Goal: Task Accomplishment & Management: Use online tool/utility

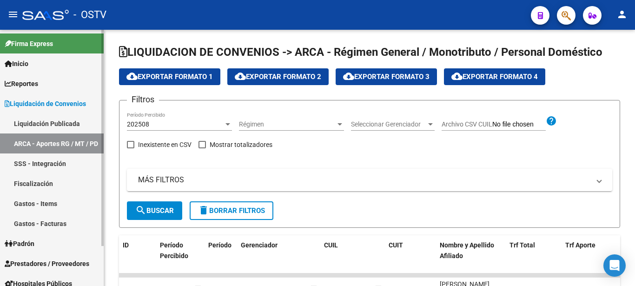
click at [27, 240] on span "Padrón" at bounding box center [20, 243] width 30 height 10
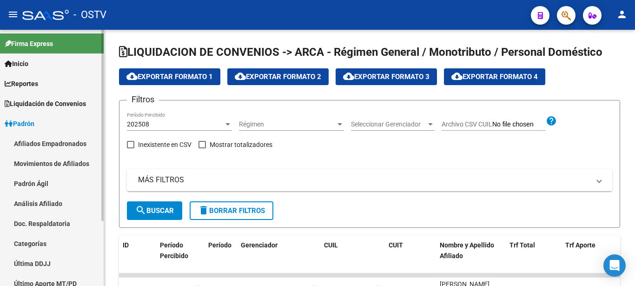
click at [34, 179] on link "Padrón Ágil" at bounding box center [52, 183] width 104 height 20
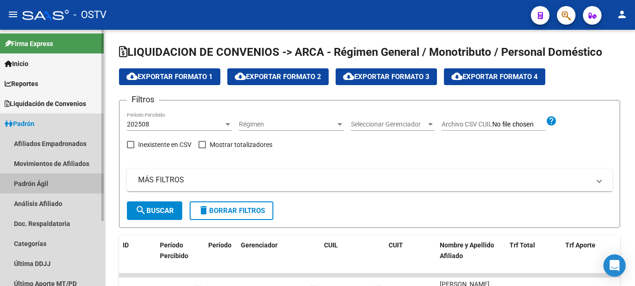
click at [34, 179] on link "Padrón Ágil" at bounding box center [52, 183] width 104 height 20
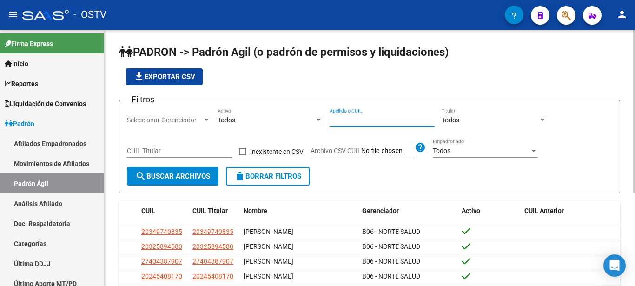
click at [358, 121] on input "Apellido o CUIL" at bounding box center [382, 120] width 105 height 8
type input "medina"
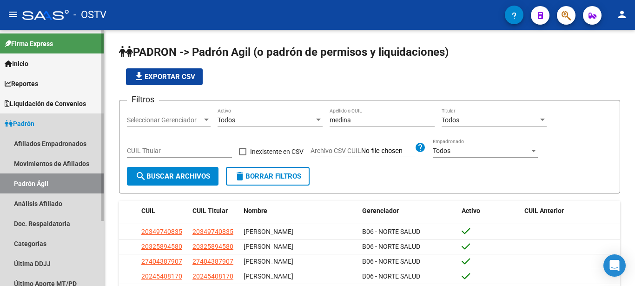
click at [34, 122] on span "Padrón" at bounding box center [20, 124] width 30 height 10
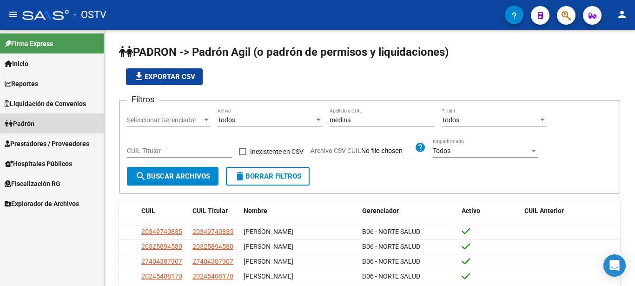
click at [34, 122] on span "Padrón" at bounding box center [20, 124] width 30 height 10
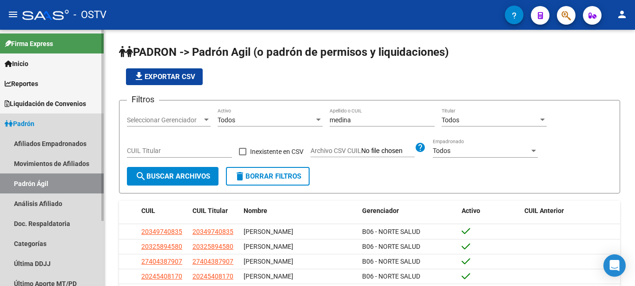
click at [48, 185] on link "Padrón Ágil" at bounding box center [52, 183] width 104 height 20
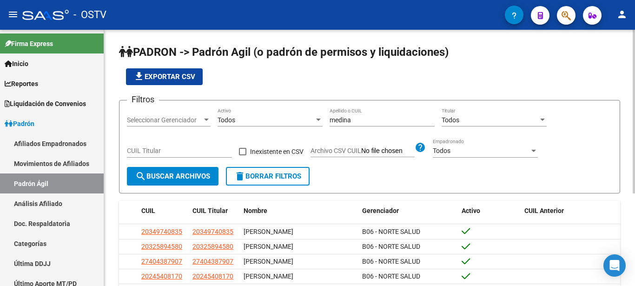
click at [342, 150] on span "Archivo CSV CUIL" at bounding box center [335, 150] width 51 height 7
click at [361, 150] on input "Archivo CSV CUIL" at bounding box center [387, 151] width 53 height 8
click at [176, 174] on span "search Buscar Archivos" at bounding box center [172, 176] width 75 height 8
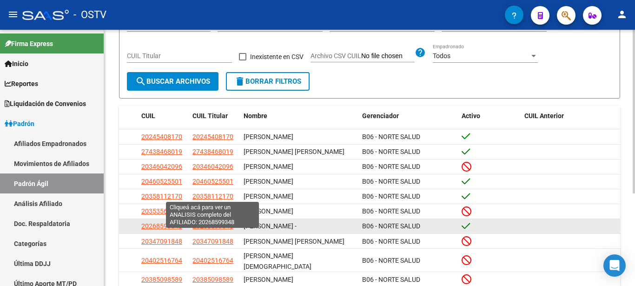
scroll to position [142, 0]
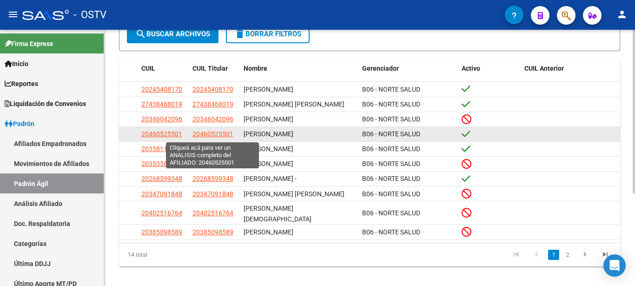
click at [220, 136] on span "20460525501" at bounding box center [212, 133] width 41 height 7
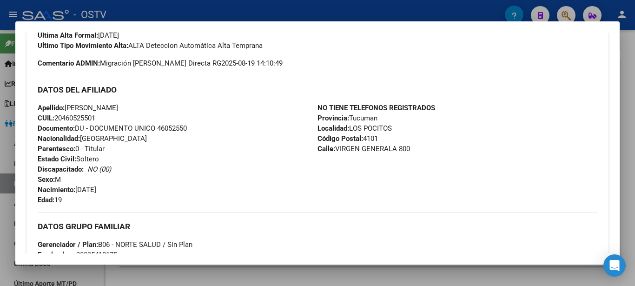
scroll to position [215, 0]
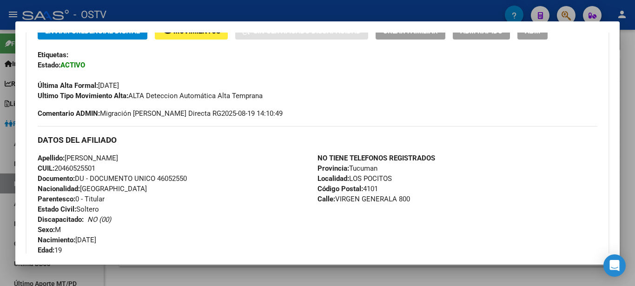
drag, startPoint x: 335, startPoint y: 198, endPoint x: 410, endPoint y: 196, distance: 75.8
click at [410, 196] on div "NO TIENE TELEFONOS REGISTRADOS Provincia: Tucuman Localidad: LOS POCITOS Código…" at bounding box center [457, 204] width 280 height 102
copy span "VIRGEN GENERALA 800"
drag, startPoint x: 348, startPoint y: 180, endPoint x: 413, endPoint y: 179, distance: 65.6
click at [413, 179] on div "NO TIENE TELEFONOS REGISTRADOS Provincia: Tucuman Localidad: LOS POCITOS Código…" at bounding box center [457, 204] width 280 height 102
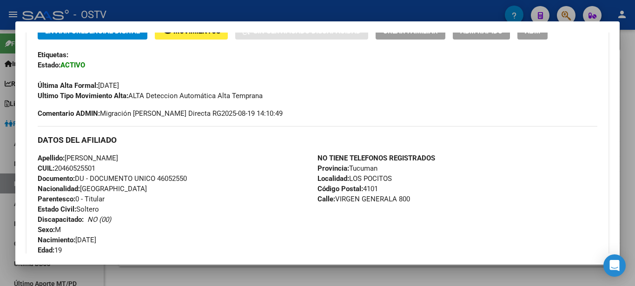
copy span "LOS POCITOS"
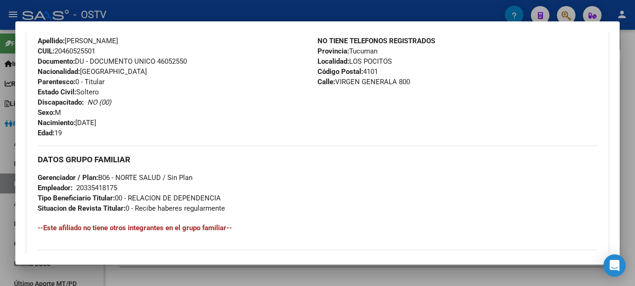
scroll to position [315, 0]
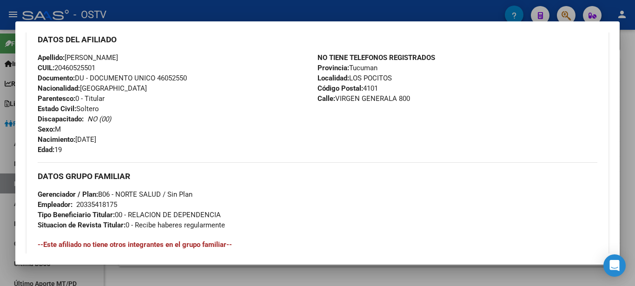
click at [96, 205] on div "20335418175" at bounding box center [96, 204] width 41 height 10
copy div "20335418175"
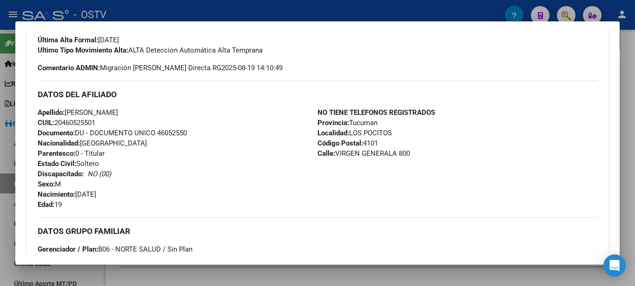
scroll to position [215, 0]
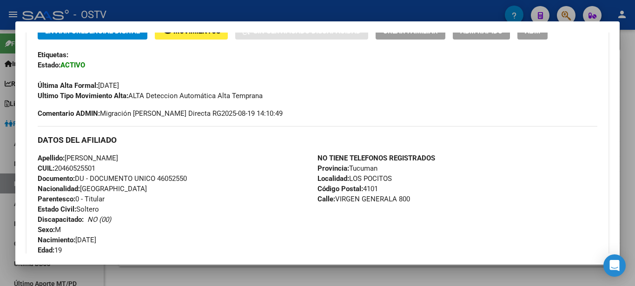
click at [83, 167] on span "CUIL: 20460525501" at bounding box center [67, 168] width 58 height 8
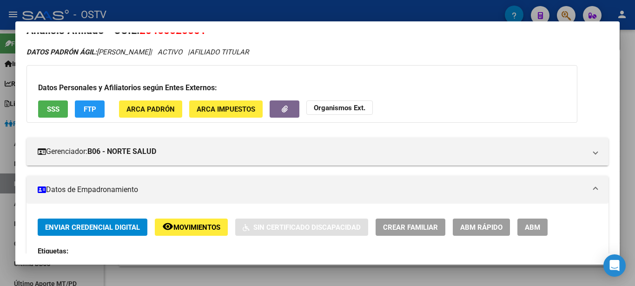
scroll to position [0, 0]
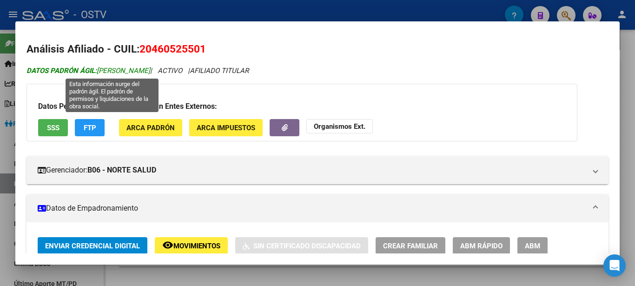
drag, startPoint x: 100, startPoint y: 68, endPoint x: 196, endPoint y: 73, distance: 95.4
click at [150, 73] on span "DATOS PADRÓN ÁGIL: [PERSON_NAME]" at bounding box center [88, 70] width 124 height 8
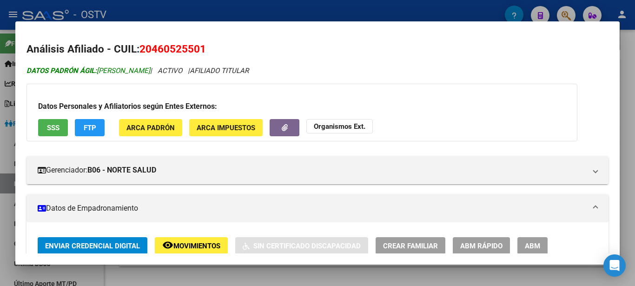
copy span "[PERSON_NAME]"
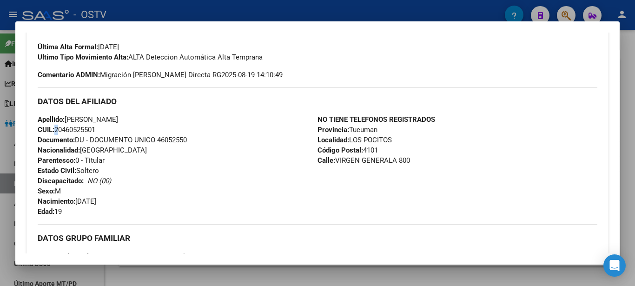
scroll to position [301, 0]
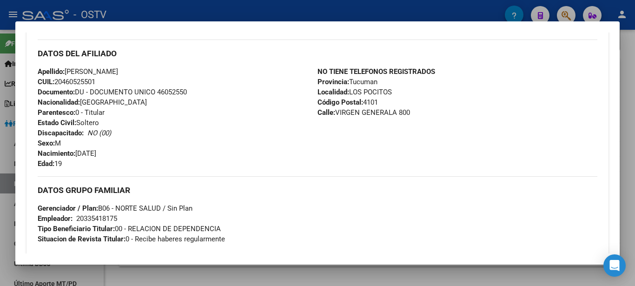
click at [174, 92] on span "Documento: DU - DOCUMENTO UNICO 46052550" at bounding box center [112, 92] width 149 height 8
copy span "DU - DOCUMENTO UNICO"
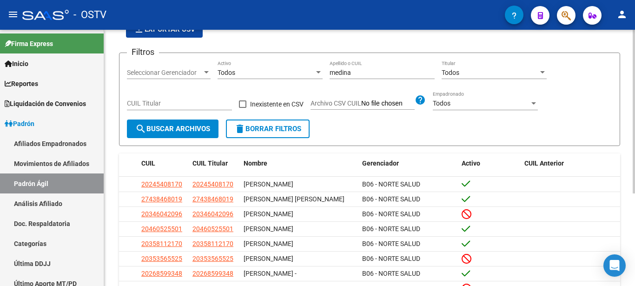
scroll to position [0, 0]
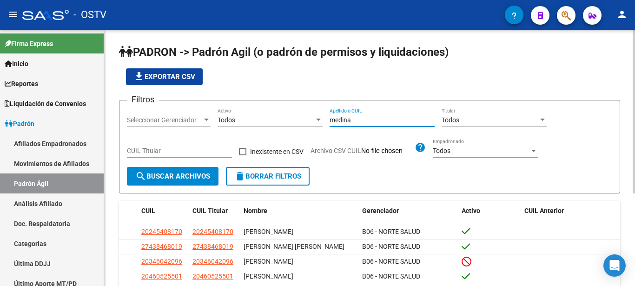
paste input "20-30069924-4"
type input "m20-30069924-4edina"
drag, startPoint x: 404, startPoint y: 118, endPoint x: 307, endPoint y: 119, distance: 97.6
click at [330, 119] on input "m20-30069924-4edina" at bounding box center [382, 120] width 105 height 8
paste input "20-30069924-4"
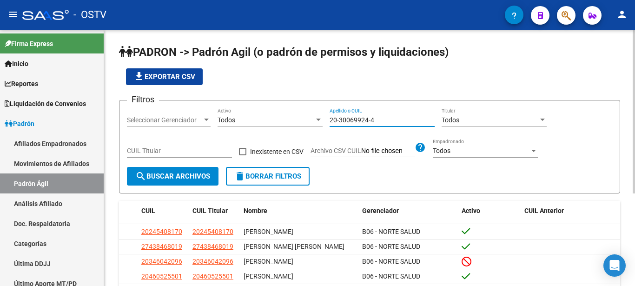
type input "20-30069924-4"
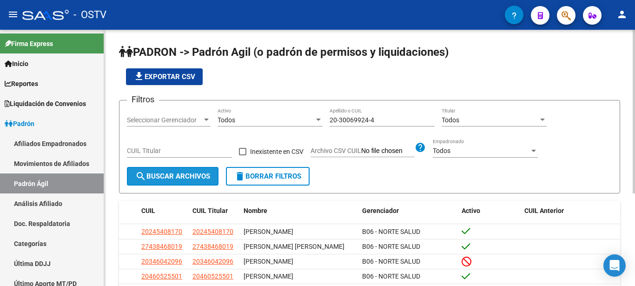
click at [169, 183] on button "search Buscar Archivos" at bounding box center [173, 176] width 92 height 19
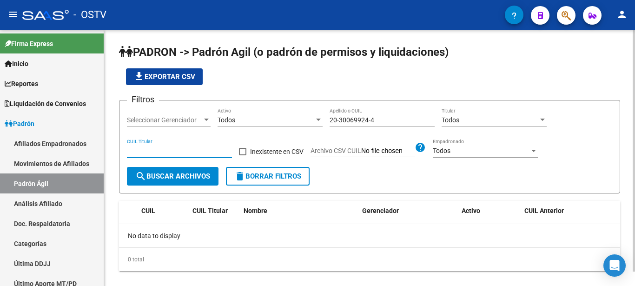
paste input "20-30069924-4"
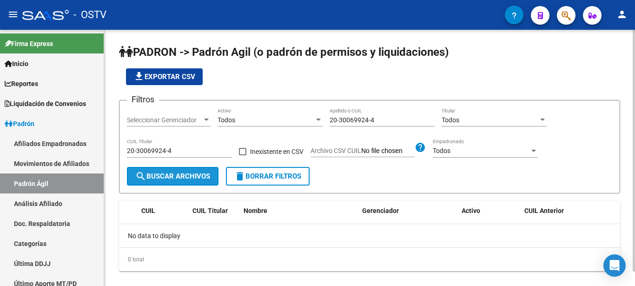
click at [159, 176] on span "search Buscar Archivos" at bounding box center [172, 176] width 75 height 8
drag, startPoint x: 361, startPoint y: 159, endPoint x: 366, endPoint y: 163, distance: 6.1
click at [366, 163] on div "Filtros Seleccionar Gerenciador Seleccionar Gerenciador Todos Activo 20-3006992…" at bounding box center [369, 137] width 485 height 59
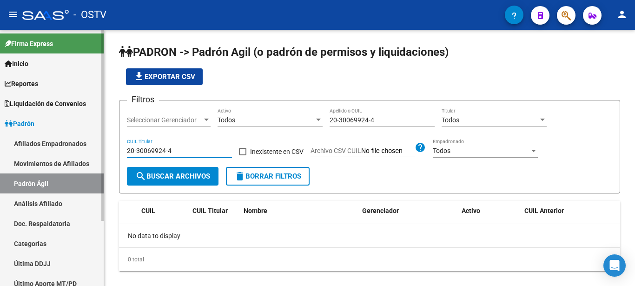
drag, startPoint x: 174, startPoint y: 152, endPoint x: 81, endPoint y: 149, distance: 92.5
click at [127, 149] on input "20-30069924-4" at bounding box center [179, 151] width 105 height 8
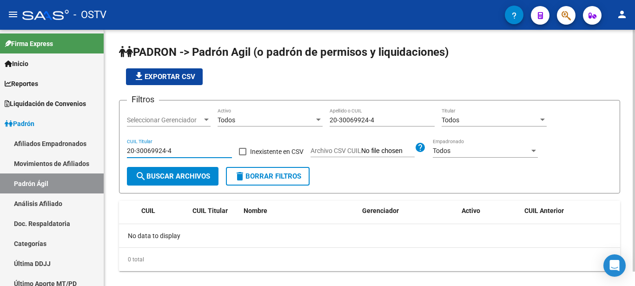
drag, startPoint x: 182, startPoint y: 149, endPoint x: 50, endPoint y: 151, distance: 131.6
click at [127, 151] on input "20-30069924-4" at bounding box center [179, 151] width 105 height 8
drag, startPoint x: 186, startPoint y: 150, endPoint x: 47, endPoint y: 156, distance: 139.1
click at [127, 155] on input "20-30069924-4" at bounding box center [179, 151] width 105 height 8
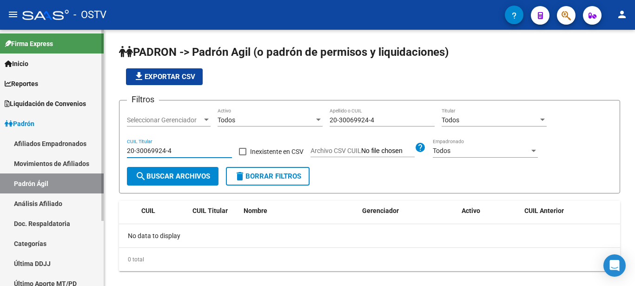
paste input "24200029"
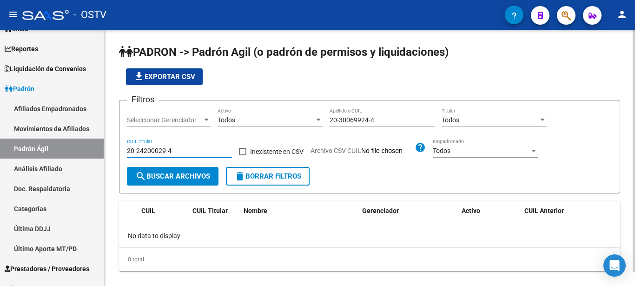
scroll to position [47, 0]
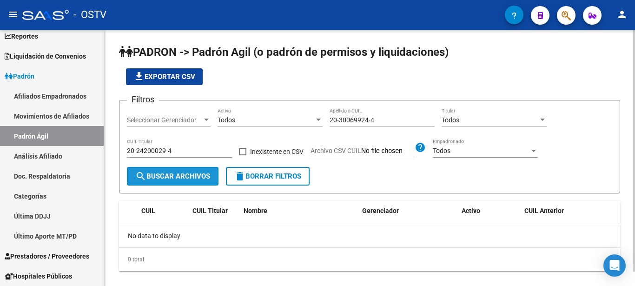
click at [175, 178] on span "search Buscar Archivos" at bounding box center [172, 176] width 75 height 8
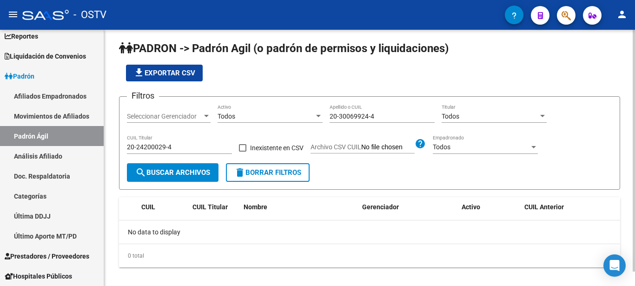
scroll to position [0, 0]
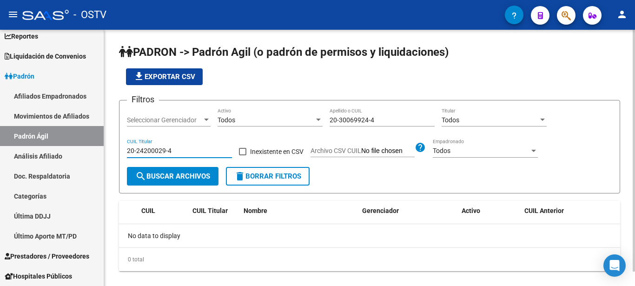
click at [159, 149] on input "20-24200029-4" at bounding box center [179, 151] width 105 height 8
drag, startPoint x: 175, startPoint y: 151, endPoint x: 75, endPoint y: 151, distance: 99.9
click at [127, 151] on input "20-24200029-4" at bounding box center [179, 151] width 105 height 8
paste input "4-200029"
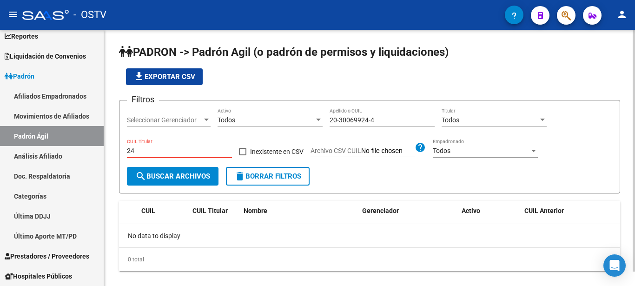
type input "2"
drag, startPoint x: 382, startPoint y: 121, endPoint x: 277, endPoint y: 116, distance: 105.6
click at [330, 116] on input "20-30069924-4" at bounding box center [382, 120] width 105 height 8
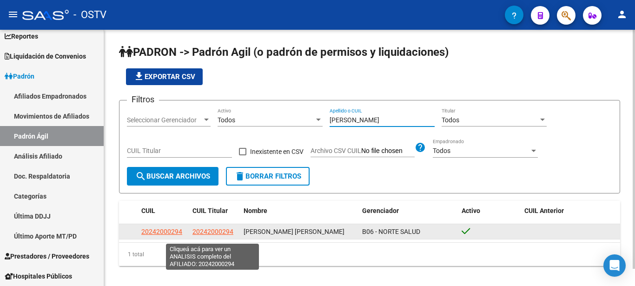
type input "[PERSON_NAME]"
click at [211, 235] on span "20242000294" at bounding box center [212, 231] width 41 height 7
type textarea "20242000294"
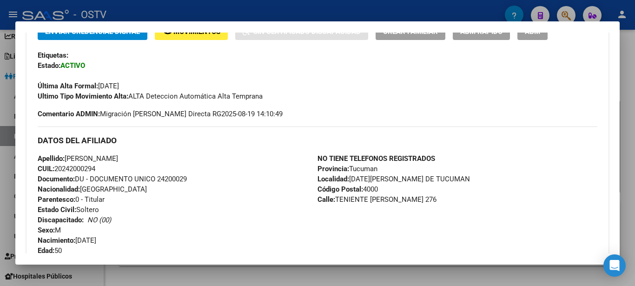
scroll to position [201, 0]
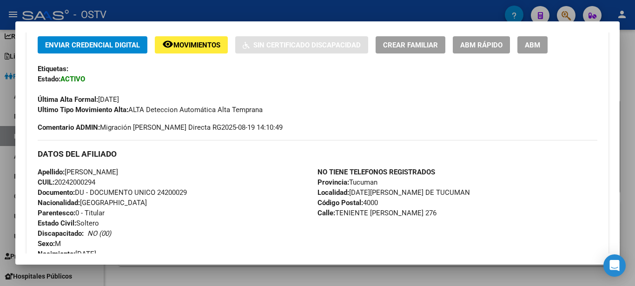
drag, startPoint x: 333, startPoint y: 213, endPoint x: 471, endPoint y: 213, distance: 138.0
click at [471, 213] on div "NO TIENE TELEFONOS REGISTRADOS Provincia: Tucuman Localidad: [DATE][GEOGRAPHIC_…" at bounding box center [457, 218] width 280 height 102
copy span "TENIENTE [PERSON_NAME] 276"
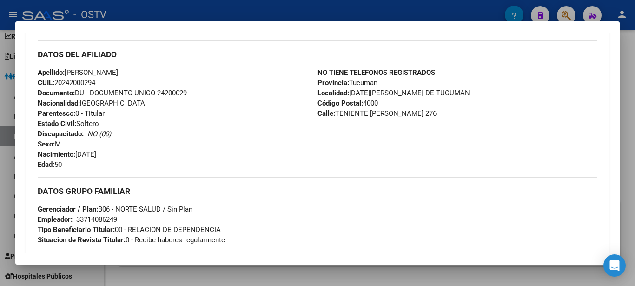
scroll to position [301, 0]
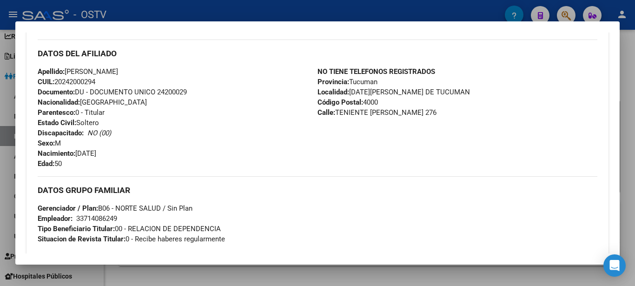
click at [90, 218] on div "33714086249" at bounding box center [96, 218] width 41 height 10
copy div "33714086249"
click at [172, 93] on span "Documento: DU - DOCUMENTO UNICO 24200029" at bounding box center [112, 92] width 149 height 8
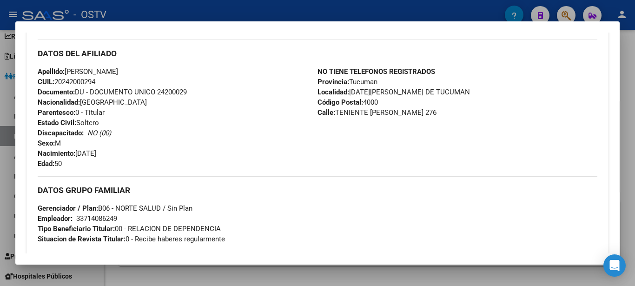
drag, startPoint x: 69, startPoint y: 77, endPoint x: 74, endPoint y: 78, distance: 5.1
click at [73, 78] on div "Apellido: [PERSON_NAME]: 20242000294 Documento: DU - DOCUMENTO UNICO 24200029 N…" at bounding box center [178, 117] width 280 height 102
click at [75, 80] on span "CUIL: 20242000294" at bounding box center [67, 82] width 58 height 8
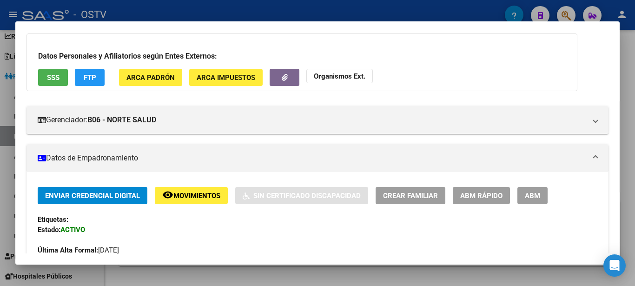
scroll to position [0, 0]
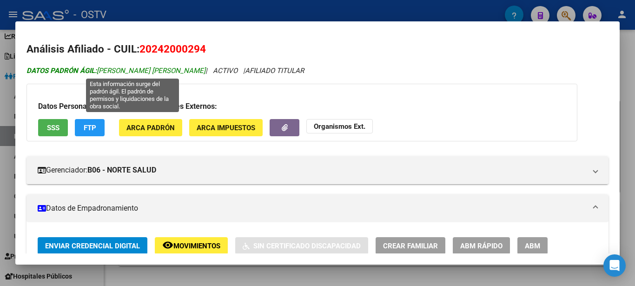
drag, startPoint x: 99, startPoint y: 67, endPoint x: 238, endPoint y: 73, distance: 139.1
click at [205, 73] on span "DATOS PADRÓN ÁGIL: [PERSON_NAME] [PERSON_NAME]" at bounding box center [115, 70] width 179 height 8
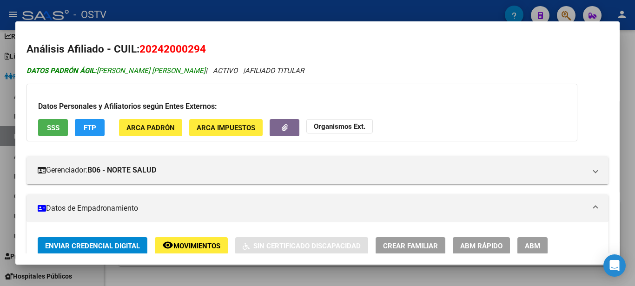
copy span "[PERSON_NAME] [PERSON_NAME]"
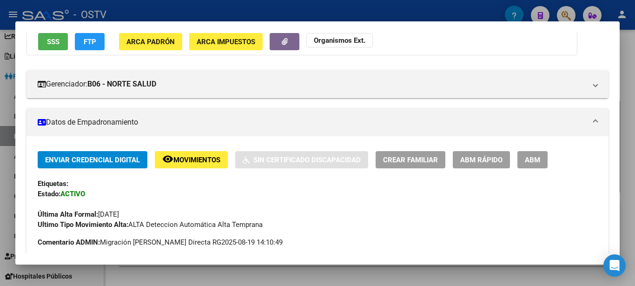
scroll to position [151, 0]
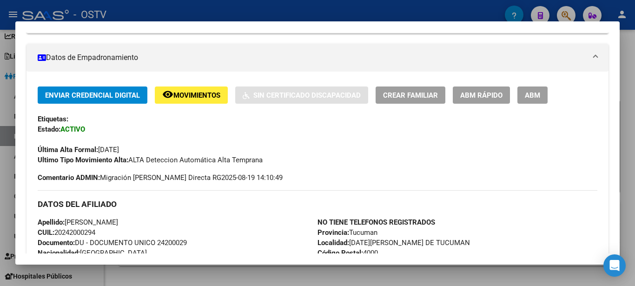
click at [168, 243] on span "Documento: DU - DOCUMENTO UNICO 24200029" at bounding box center [112, 242] width 149 height 8
click at [171, 243] on span "Documento: DU - DOCUMENTO UNICO 24200029" at bounding box center [112, 242] width 149 height 8
copy span "DU - DOCUMENTO UNICO"
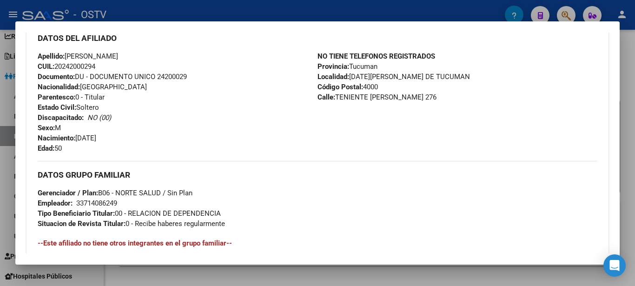
scroll to position [301, 0]
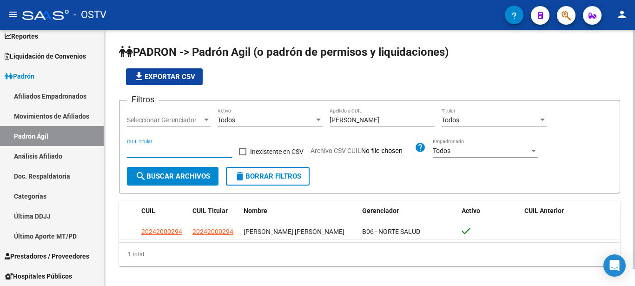
click at [160, 152] on input "CUIL Titular" at bounding box center [179, 151] width 105 height 8
paste input "20-36703920-6"
type input "20-36703920-6"
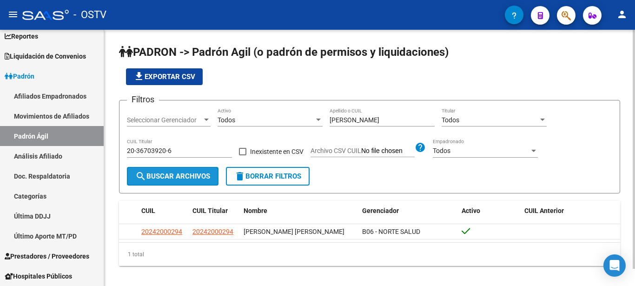
click at [180, 176] on span "search Buscar Archivos" at bounding box center [172, 176] width 75 height 8
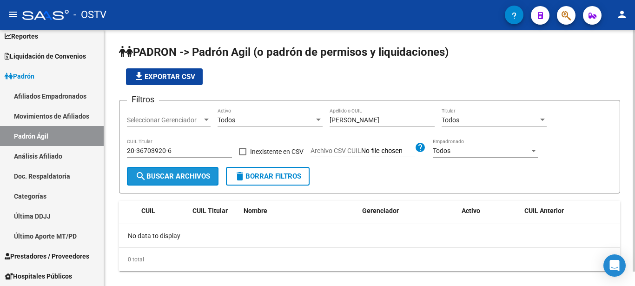
click at [178, 177] on span "search Buscar Archivos" at bounding box center [172, 176] width 75 height 8
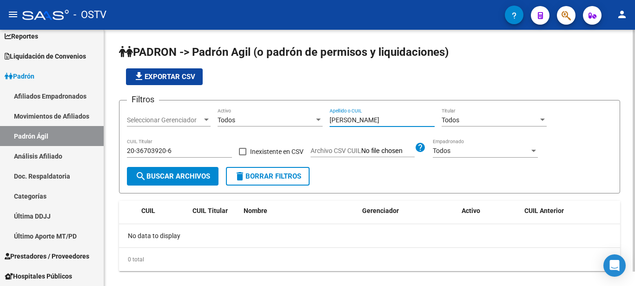
drag, startPoint x: 368, startPoint y: 119, endPoint x: 308, endPoint y: 117, distance: 60.5
click at [330, 116] on input "[PERSON_NAME]" at bounding box center [382, 120] width 105 height 8
click at [150, 155] on input "20-36703920-6" at bounding box center [179, 151] width 105 height 8
click at [149, 152] on input "20-36703920-6" at bounding box center [179, 151] width 105 height 8
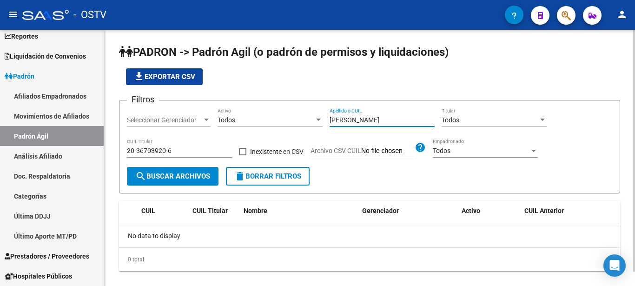
drag, startPoint x: 375, startPoint y: 117, endPoint x: 315, endPoint y: 122, distance: 60.2
click at [330, 122] on input "[PERSON_NAME]" at bounding box center [382, 120] width 105 height 8
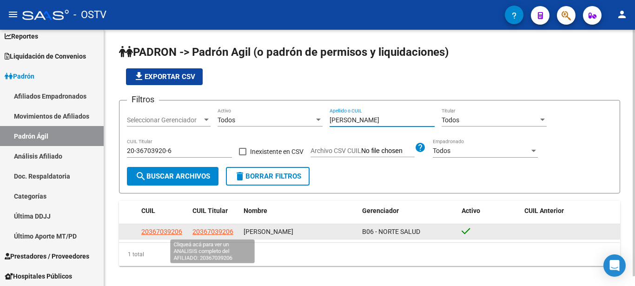
type input "[PERSON_NAME]"
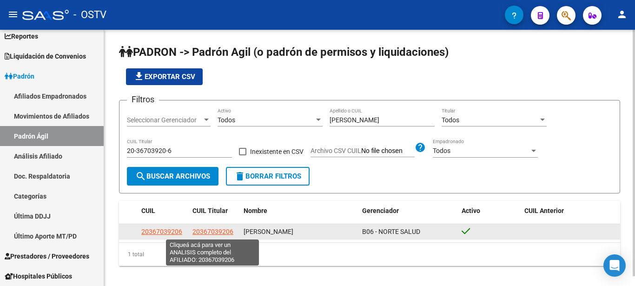
click at [222, 233] on span "20367039206" at bounding box center [212, 231] width 41 height 7
type textarea "20367039206"
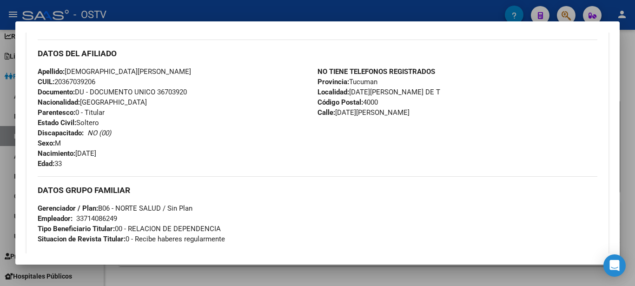
drag, startPoint x: 335, startPoint y: 113, endPoint x: 421, endPoint y: 113, distance: 85.5
click at [421, 113] on div "NO TIENE TELEFONOS REGISTRADOS Provincia: Tucuman Localidad: [DATE][GEOGRAPHIC_…" at bounding box center [457, 117] width 280 height 102
drag, startPoint x: 333, startPoint y: 113, endPoint x: 441, endPoint y: 113, distance: 107.8
click at [441, 113] on div "NO TIENE TELEFONOS REGISTRADOS Provincia: Tucuman Localidad: [DATE][GEOGRAPHIC_…" at bounding box center [457, 117] width 280 height 102
copy span "[DATE][PERSON_NAME]"
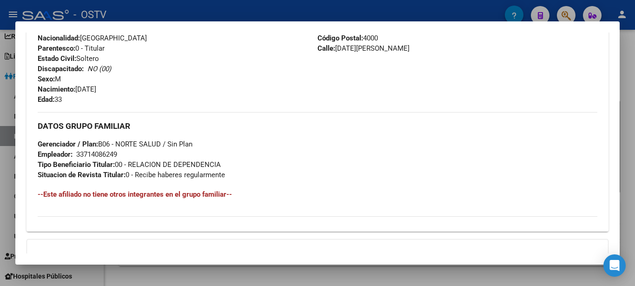
scroll to position [402, 0]
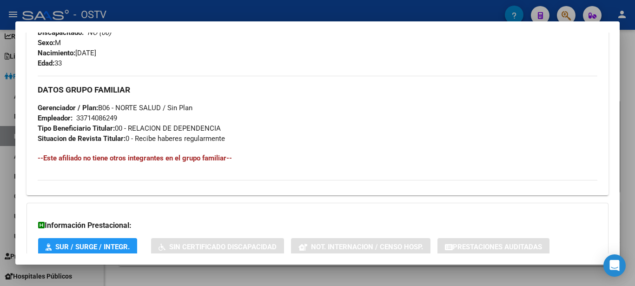
click at [89, 117] on div "33714086249" at bounding box center [96, 118] width 41 height 10
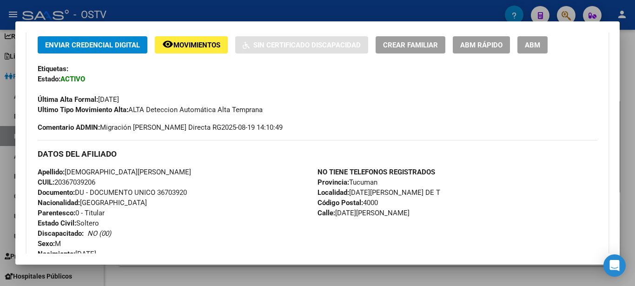
click at [72, 182] on span "CUIL: 20367039206" at bounding box center [67, 182] width 58 height 8
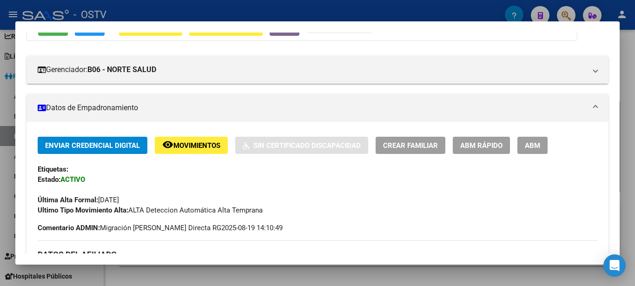
scroll to position [0, 0]
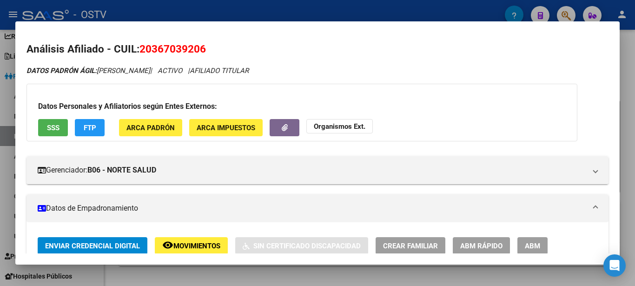
drag, startPoint x: 99, startPoint y: 68, endPoint x: 190, endPoint y: 74, distance: 91.3
click at [190, 74] on icon "DATOS PADRÓN ÁGIL: [PERSON_NAME] | ACTIVO | AFILIADO TITULAR" at bounding box center [137, 70] width 222 height 8
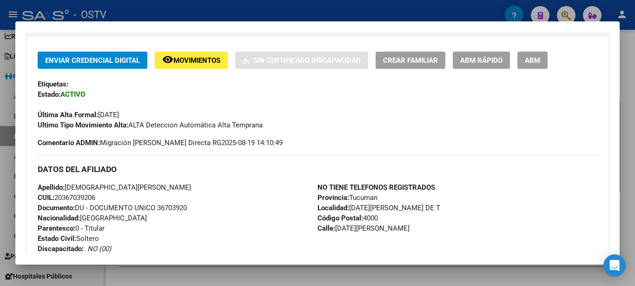
scroll to position [201, 0]
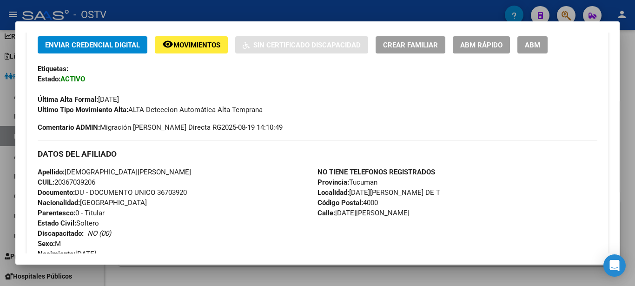
click at [172, 192] on span "Documento: DU - DOCUMENTO UNICO 36703920" at bounding box center [112, 192] width 149 height 8
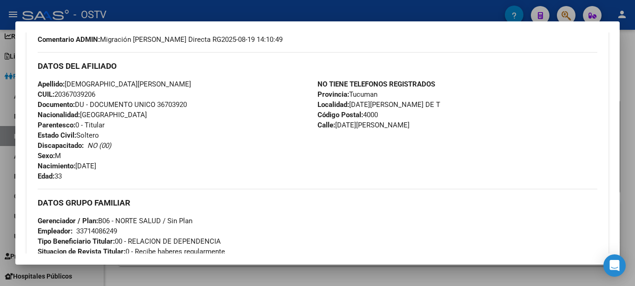
scroll to position [301, 0]
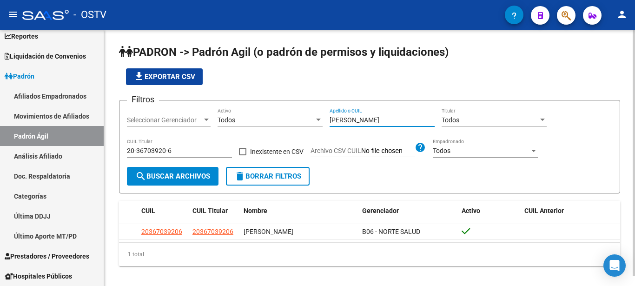
click at [349, 119] on input "[PERSON_NAME]" at bounding box center [382, 120] width 105 height 8
drag, startPoint x: 353, startPoint y: 119, endPoint x: 291, endPoint y: 119, distance: 61.8
click at [330, 119] on input "[PERSON_NAME]" at bounding box center [382, 120] width 105 height 8
type input "jerez"
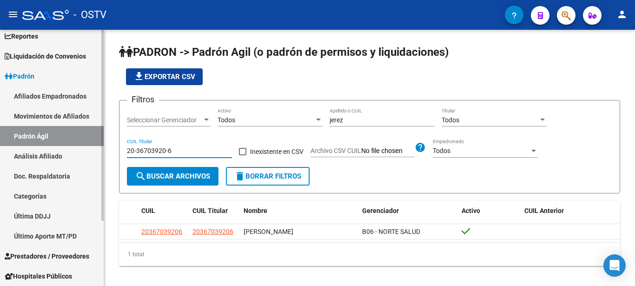
drag, startPoint x: 178, startPoint y: 150, endPoint x: 93, endPoint y: 156, distance: 84.8
click at [127, 155] on input "20-36703920-6" at bounding box center [179, 151] width 105 height 8
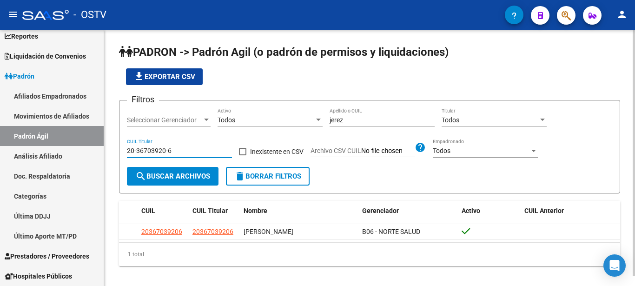
paste input "7483730-4"
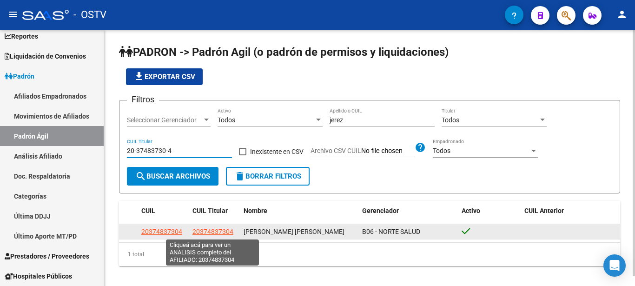
type input "20-37483730-4"
click at [224, 232] on span "20374837304" at bounding box center [212, 231] width 41 height 7
type textarea "20374837304"
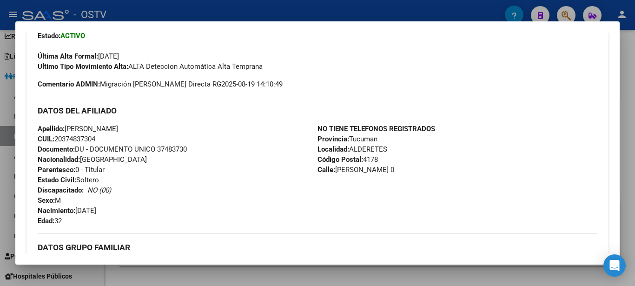
scroll to position [251, 0]
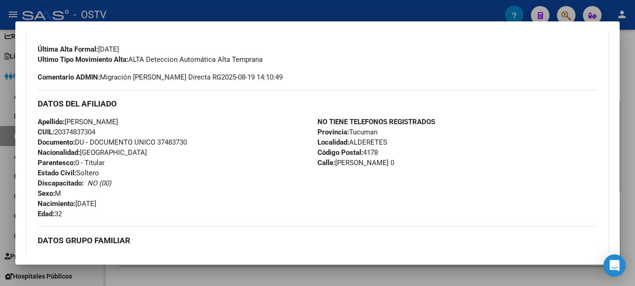
drag, startPoint x: 334, startPoint y: 164, endPoint x: 402, endPoint y: 165, distance: 67.4
click at [401, 165] on div "NO TIENE TELEFONOS REGISTRADOS Provincia: Tucuman Localidad: ALDERETES Código P…" at bounding box center [457, 168] width 280 height 102
drag, startPoint x: 347, startPoint y: 142, endPoint x: 413, endPoint y: 142, distance: 66.0
click at [413, 142] on div "NO TIENE TELEFONOS REGISTRADOS Provincia: Tucuman Localidad: ALDERETES Código P…" at bounding box center [457, 168] width 280 height 102
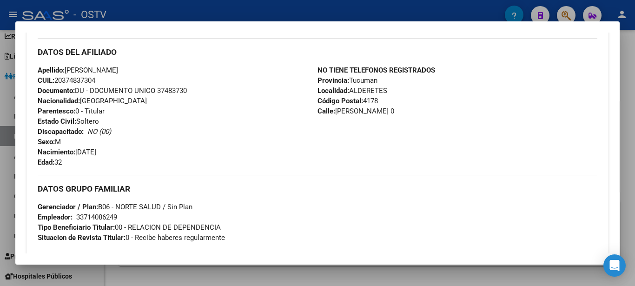
scroll to position [402, 0]
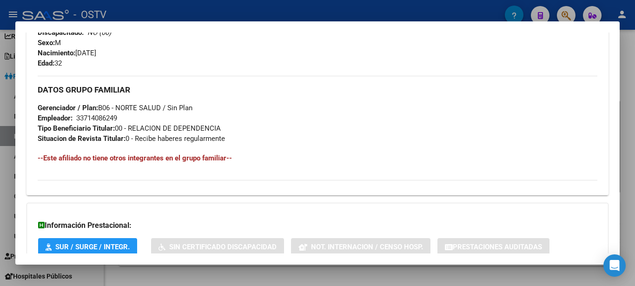
click at [95, 118] on div "33714086249" at bounding box center [96, 118] width 41 height 10
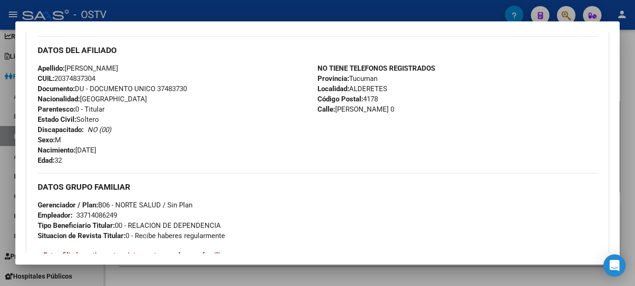
scroll to position [301, 0]
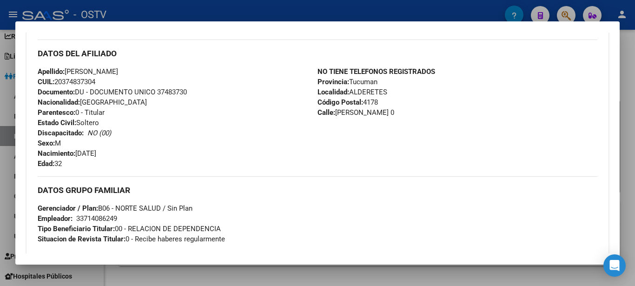
click at [72, 83] on span "CUIL: 20374837304" at bounding box center [67, 82] width 58 height 8
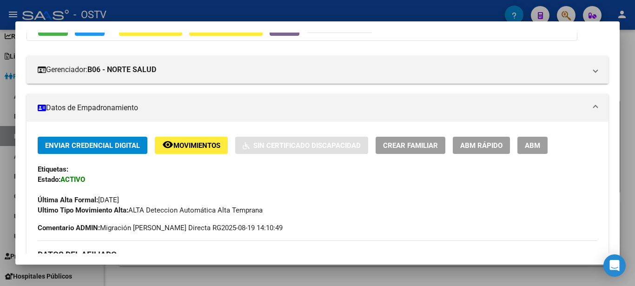
scroll to position [0, 0]
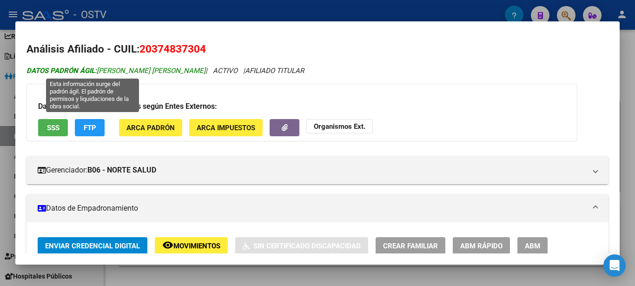
drag, startPoint x: 101, startPoint y: 68, endPoint x: 155, endPoint y: 72, distance: 54.5
click at [155, 72] on span "DATOS PADRÓN ÁGIL: [PERSON_NAME] [PERSON_NAME]" at bounding box center [115, 70] width 179 height 8
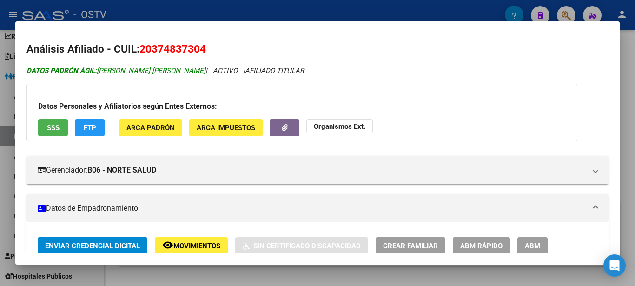
drag, startPoint x: 99, startPoint y: 71, endPoint x: 158, endPoint y: 74, distance: 59.6
click at [158, 74] on span "DATOS PADRÓN ÁGIL: [PERSON_NAME] [PERSON_NAME]" at bounding box center [115, 70] width 179 height 8
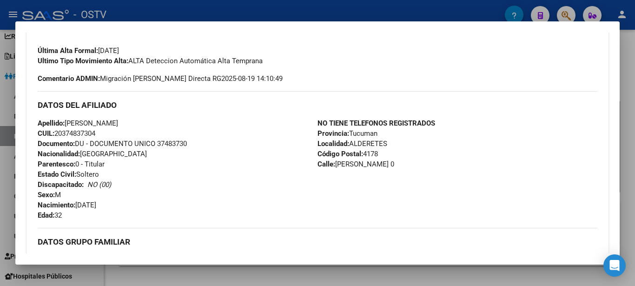
scroll to position [251, 0]
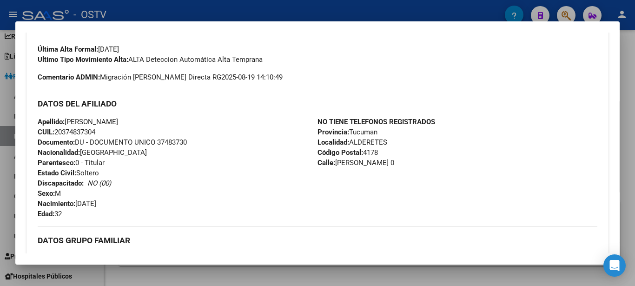
click at [178, 141] on span "Documento: DU - DOCUMENTO UNICO 37483730" at bounding box center [112, 142] width 149 height 8
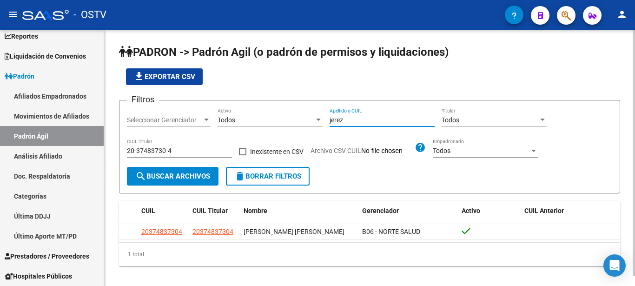
drag, startPoint x: 347, startPoint y: 119, endPoint x: 298, endPoint y: 119, distance: 49.3
click at [330, 119] on input "jerez" at bounding box center [382, 120] width 105 height 8
type input "luna"
drag, startPoint x: 172, startPoint y: 150, endPoint x: 86, endPoint y: 153, distance: 86.0
click at [127, 153] on input "20-37483730-4" at bounding box center [179, 151] width 105 height 8
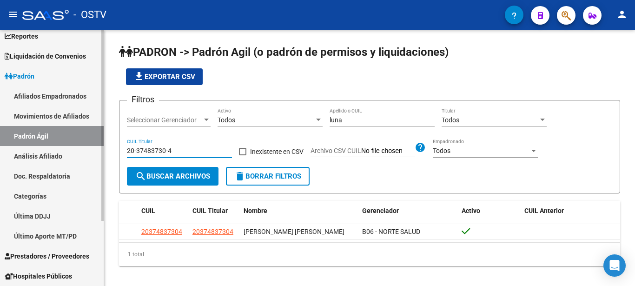
paste input "9974344"
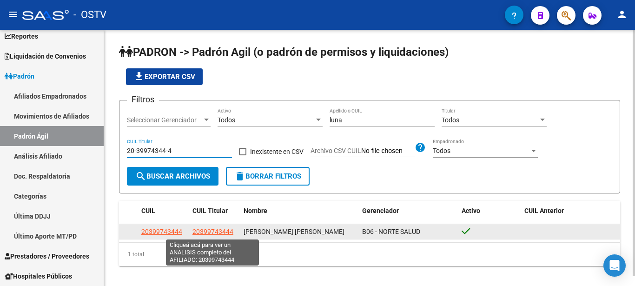
type input "20-39974344-4"
click at [211, 231] on span "20399743444" at bounding box center [212, 231] width 41 height 7
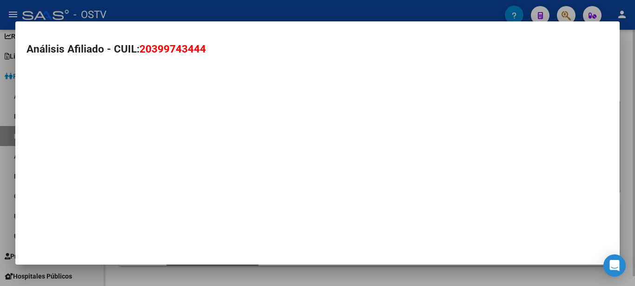
type textarea "20399743444"
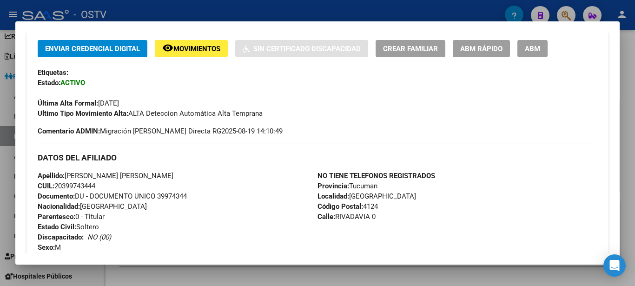
scroll to position [201, 0]
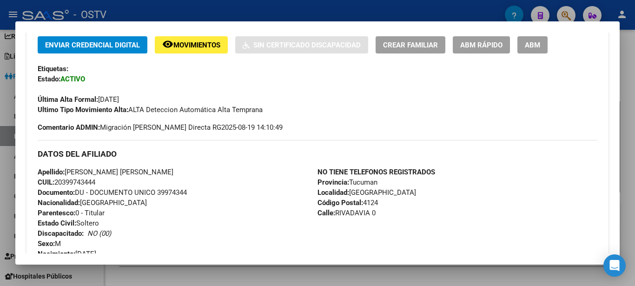
drag, startPoint x: 334, startPoint y: 212, endPoint x: 389, endPoint y: 213, distance: 55.8
click at [389, 213] on div "NO TIENE TELEFONOS REGISTRADOS Provincia: Tucuman Localidad: [GEOGRAPHIC_DATA] …" at bounding box center [457, 218] width 280 height 102
click at [361, 214] on span "Calle: RIVADAVIA 0" at bounding box center [346, 213] width 58 height 8
click at [345, 213] on span "Calle: RIVADAVIA 0" at bounding box center [346, 213] width 58 height 8
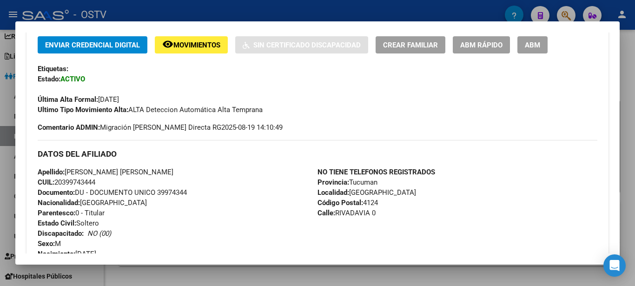
click at [345, 213] on span "Calle: RIVADAVIA 0" at bounding box center [346, 213] width 58 height 8
drag, startPoint x: 335, startPoint y: 214, endPoint x: 384, endPoint y: 213, distance: 49.3
click at [384, 213] on div "NO TIENE TELEFONOS REGISTRADOS Provincia: Tucuman Localidad: [GEOGRAPHIC_DATA] …" at bounding box center [457, 218] width 280 height 102
drag, startPoint x: 349, startPoint y: 193, endPoint x: 442, endPoint y: 204, distance: 94.1
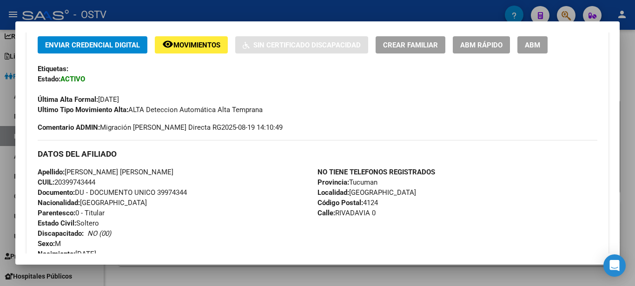
click at [438, 200] on div "NO TIENE TELEFONOS REGISTRADOS Provincia: Tucuman Localidad: [GEOGRAPHIC_DATA] …" at bounding box center [457, 218] width 280 height 102
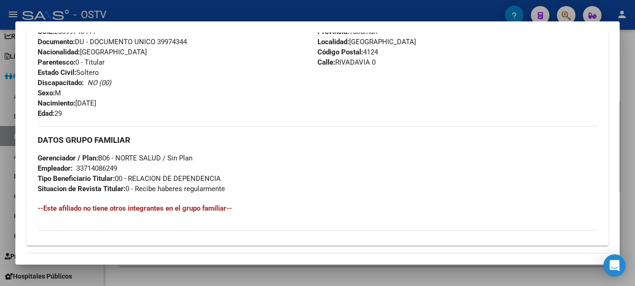
scroll to position [402, 0]
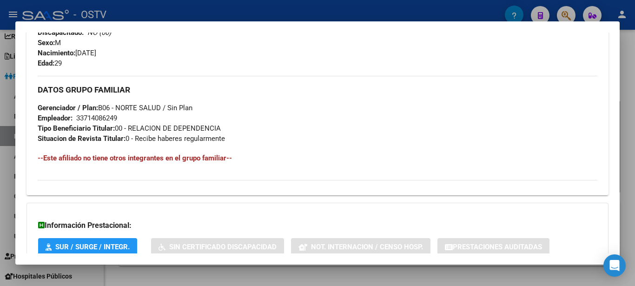
click at [97, 118] on div "33714086249" at bounding box center [96, 118] width 41 height 10
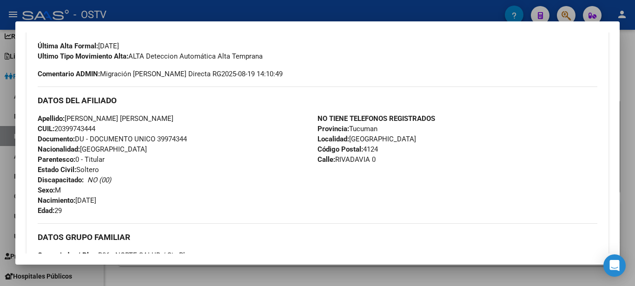
scroll to position [251, 0]
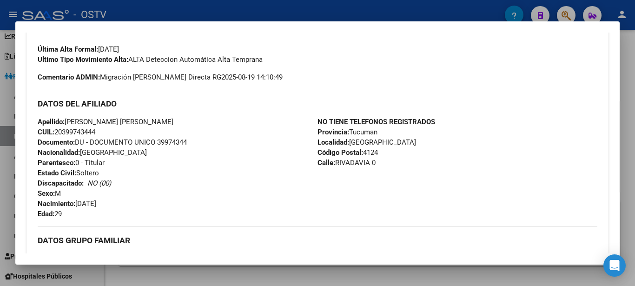
click at [69, 133] on span "CUIL: 20399743444" at bounding box center [67, 132] width 58 height 8
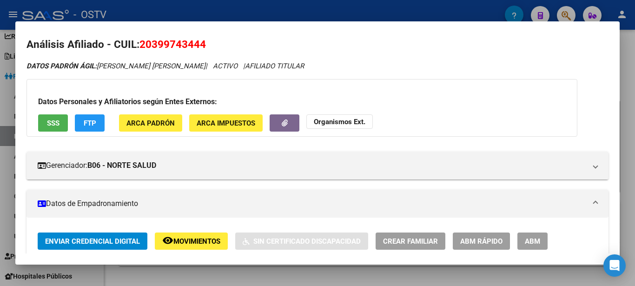
scroll to position [0, 0]
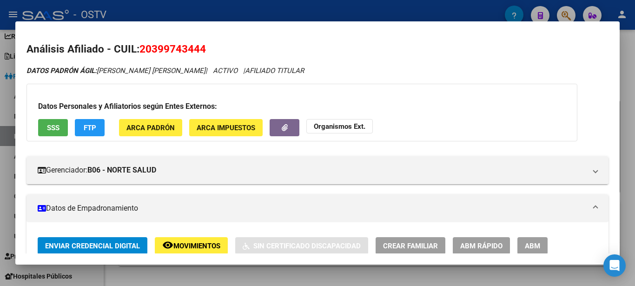
drag, startPoint x: 98, startPoint y: 71, endPoint x: 198, endPoint y: 74, distance: 100.9
click at [198, 74] on icon "DATOS [PERSON_NAME]: [PERSON_NAME] [PERSON_NAME] | ACTIVO | AFILIADO TITULAR" at bounding box center [164, 70] width 277 height 8
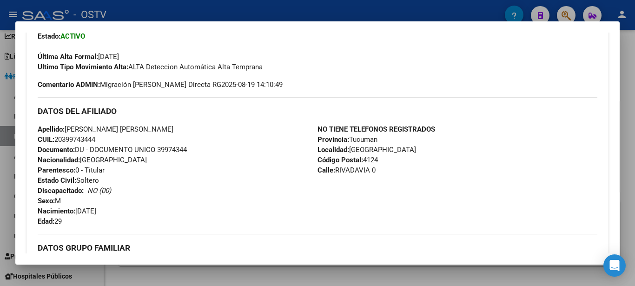
scroll to position [251, 0]
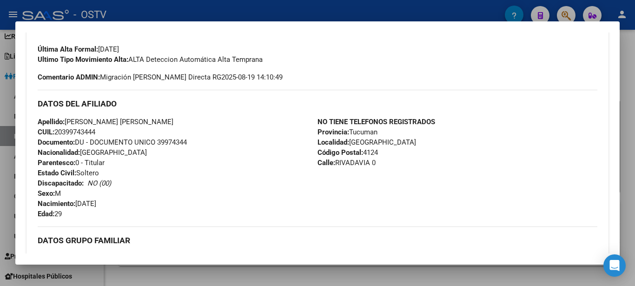
click at [180, 140] on span "Documento: DU - DOCUMENTO UNICO 39974344" at bounding box center [112, 142] width 149 height 8
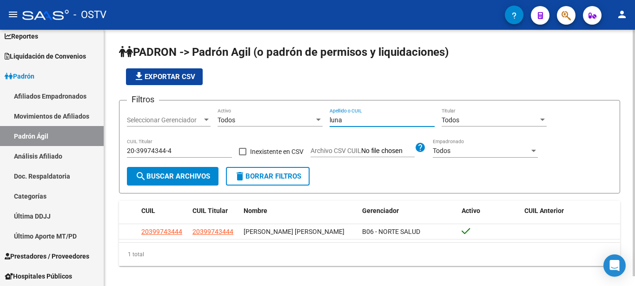
drag, startPoint x: 351, startPoint y: 119, endPoint x: 350, endPoint y: 140, distance: 21.0
click at [350, 124] on input "luna" at bounding box center [382, 120] width 105 height 8
drag, startPoint x: 175, startPoint y: 148, endPoint x: 95, endPoint y: 153, distance: 80.1
click at [127, 153] on input "20-39974344-4" at bounding box center [179, 151] width 105 height 8
paste input "42500439-6"
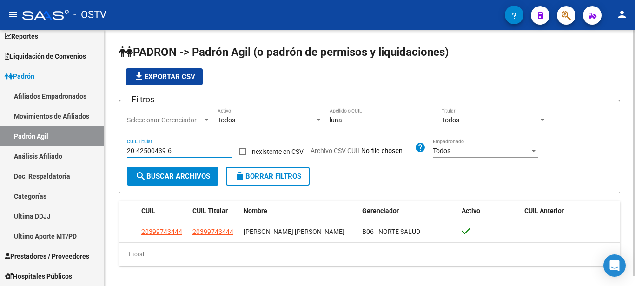
type input "20-42500439-6"
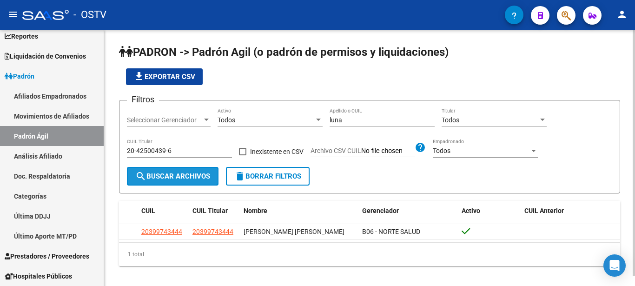
click at [163, 179] on span "search Buscar Archivos" at bounding box center [172, 176] width 75 height 8
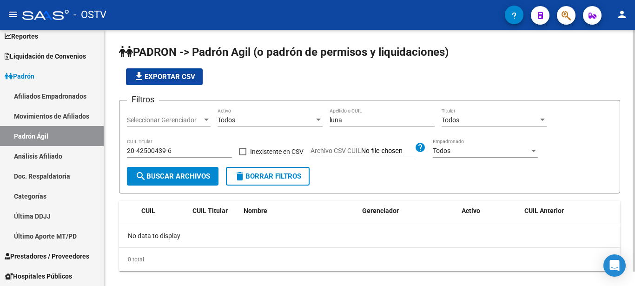
click at [178, 178] on span "search Buscar Archivos" at bounding box center [172, 176] width 75 height 8
click at [264, 122] on div "Todos" at bounding box center [266, 120] width 97 height 8
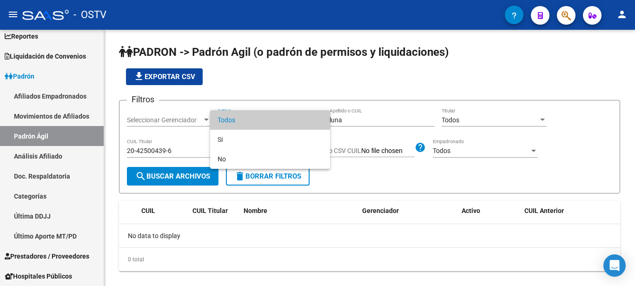
click at [351, 119] on div at bounding box center [317, 143] width 635 height 286
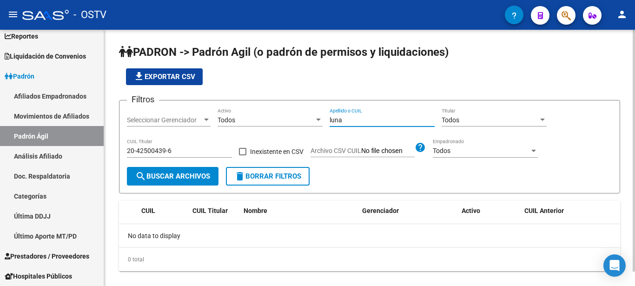
drag, startPoint x: 351, startPoint y: 119, endPoint x: 304, endPoint y: 120, distance: 47.0
click at [330, 120] on input "luna" at bounding box center [382, 120] width 105 height 8
paste input "[PERSON_NAME]"
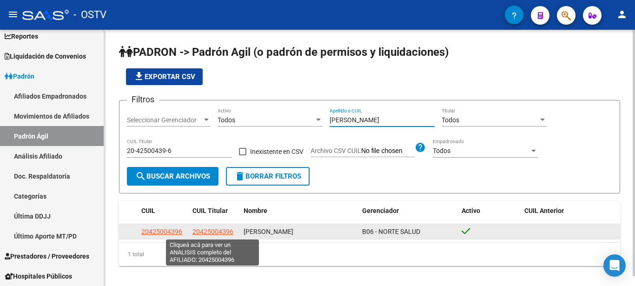
type input "[PERSON_NAME]"
click at [218, 233] on span "20425004396" at bounding box center [212, 231] width 41 height 7
type textarea "20425004396"
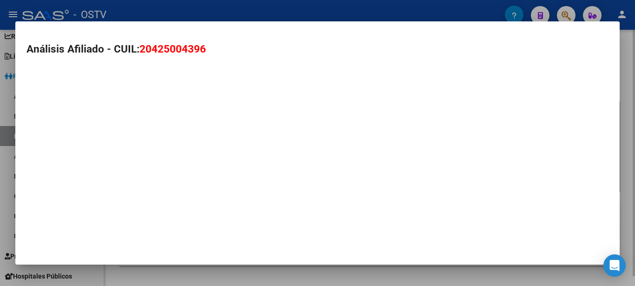
click at [218, 233] on mat-dialog-container "Análisis Afiliado - CUIL: 20425004396" at bounding box center [317, 142] width 604 height 243
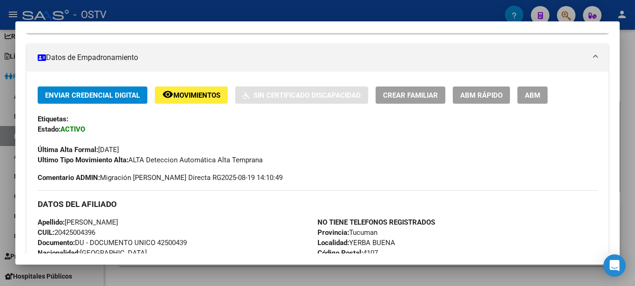
scroll to position [100, 0]
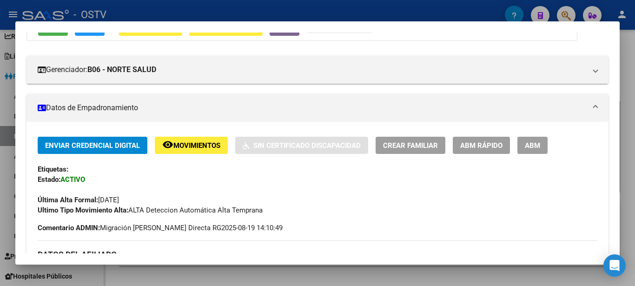
click at [242, 165] on div "Etiquetas:" at bounding box center [318, 169] width 560 height 10
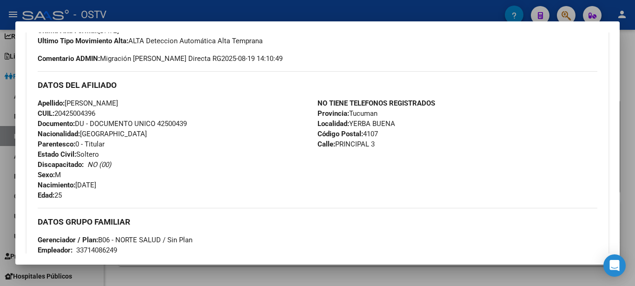
scroll to position [251, 0]
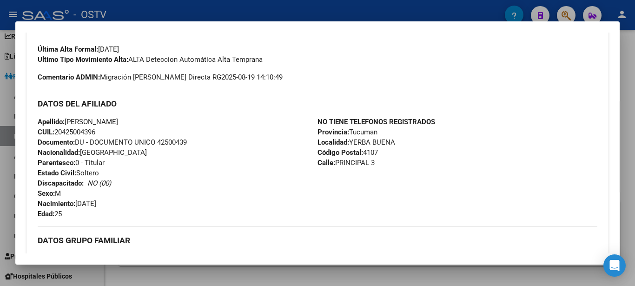
drag, startPoint x: 331, startPoint y: 163, endPoint x: 385, endPoint y: 163, distance: 53.9
click at [385, 163] on div "NO TIENE TELEFONOS REGISTRADOS Provincia: Tucuman Localidad: YERBA BUENA Código…" at bounding box center [457, 168] width 280 height 102
drag, startPoint x: 352, startPoint y: 141, endPoint x: 412, endPoint y: 145, distance: 60.1
click at [420, 145] on div "NO TIENE TELEFONOS REGISTRADOS Provincia: Tucuman Localidad: YERBA BUENA Código…" at bounding box center [457, 168] width 280 height 102
drag, startPoint x: 347, startPoint y: 141, endPoint x: 463, endPoint y: 152, distance: 116.7
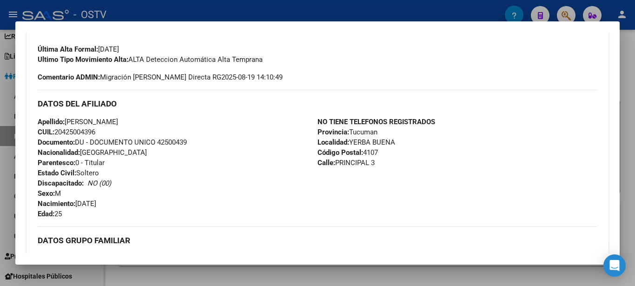
click at [462, 150] on div "NO TIENE TELEFONOS REGISTRADOS Provincia: Tucuman Localidad: YERBA BUENA Código…" at bounding box center [457, 168] width 280 height 102
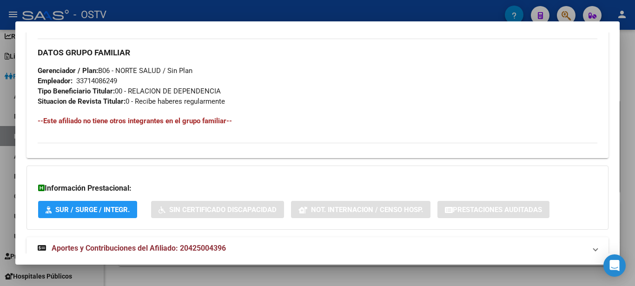
scroll to position [466, 0]
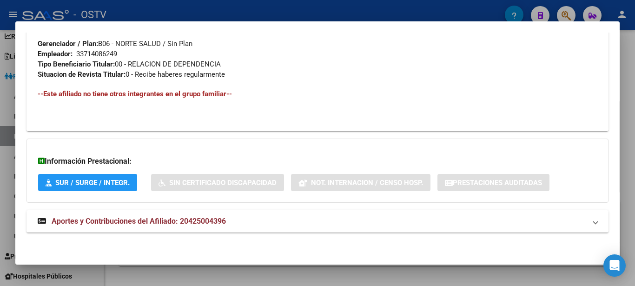
click at [94, 53] on div "33714086249" at bounding box center [96, 54] width 41 height 10
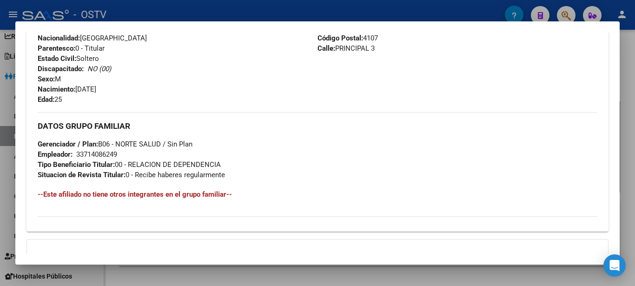
scroll to position [215, 0]
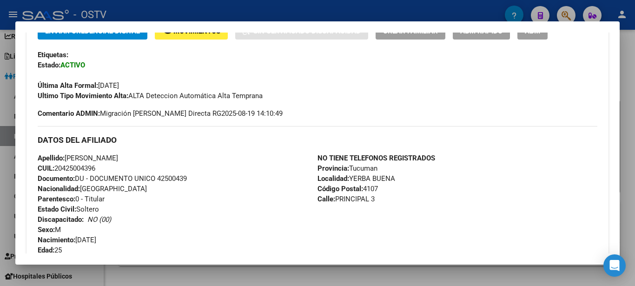
click at [77, 171] on span "CUIL: 20425004396" at bounding box center [67, 168] width 58 height 8
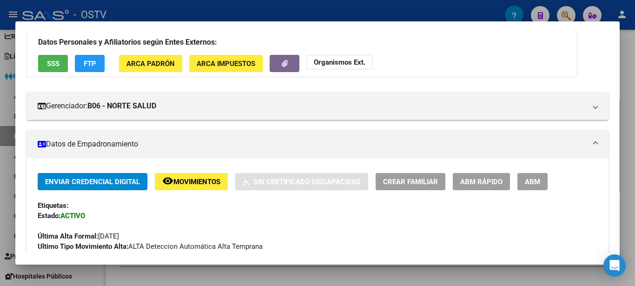
scroll to position [0, 0]
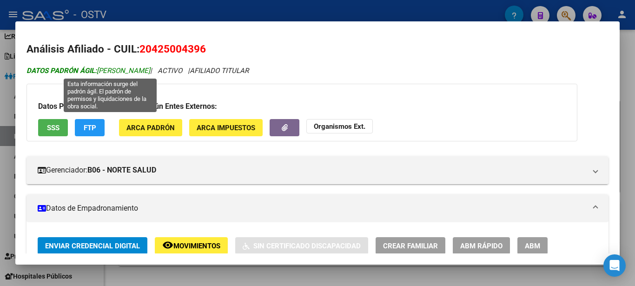
drag, startPoint x: 99, startPoint y: 69, endPoint x: 193, endPoint y: 71, distance: 93.5
click at [150, 71] on span "DATOS PADRÓN ÁGIL: [PERSON_NAME]" at bounding box center [88, 70] width 124 height 8
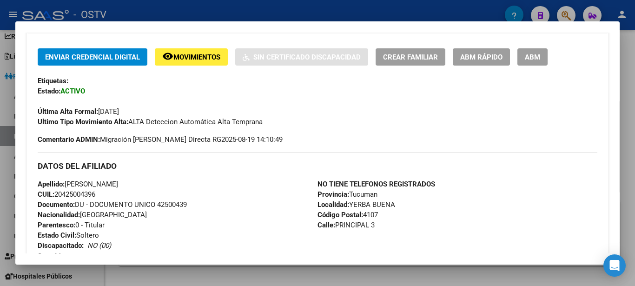
scroll to position [201, 0]
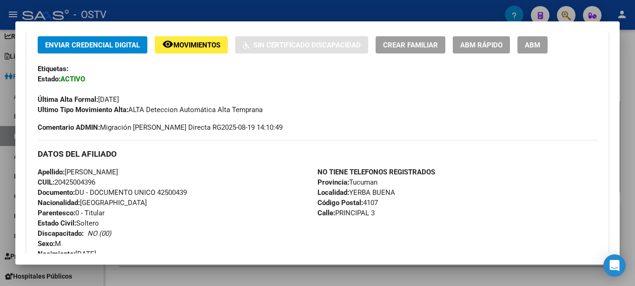
click at [174, 195] on span "Documento: DU - DOCUMENTO UNICO 42500439" at bounding box center [112, 192] width 149 height 8
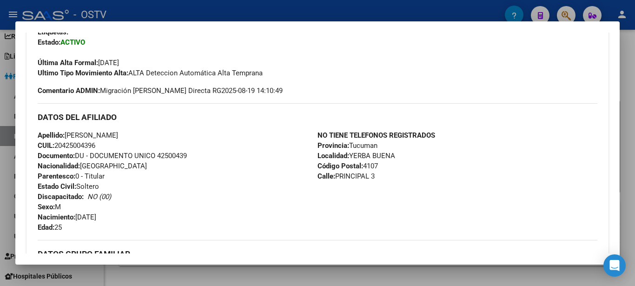
scroll to position [251, 0]
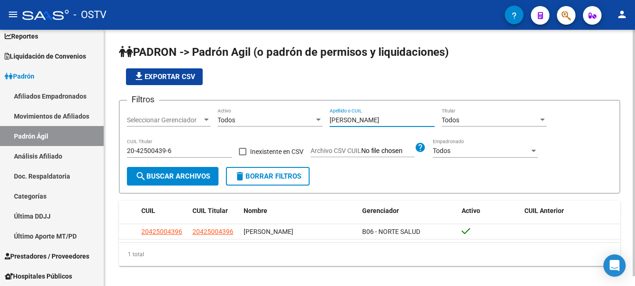
drag, startPoint x: 373, startPoint y: 120, endPoint x: 297, endPoint y: 125, distance: 76.4
click at [330, 122] on input "[PERSON_NAME]" at bounding box center [382, 120] width 105 height 8
type input "[PERSON_NAME]"
paste input "4616378-8"
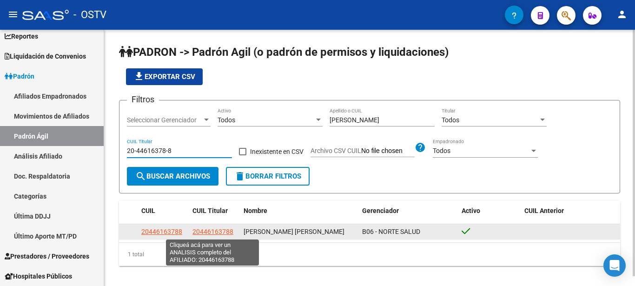
type input "20-44616378-8"
click at [215, 231] on span "20446163788" at bounding box center [212, 231] width 41 height 7
type textarea "20446163788"
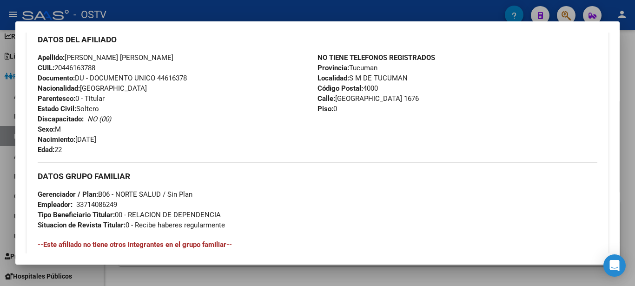
scroll to position [301, 0]
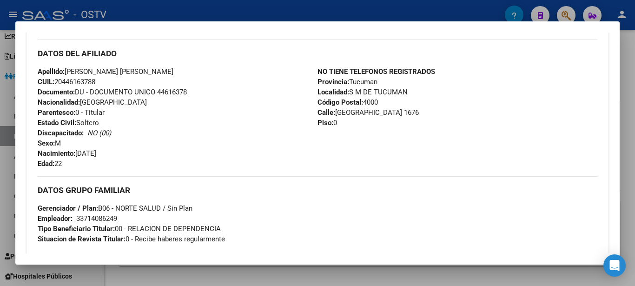
drag, startPoint x: 332, startPoint y: 112, endPoint x: 434, endPoint y: 114, distance: 102.3
click at [432, 113] on div "NO TIENE TELEFONOS REGISTRADOS Provincia: Tucuman Localidad: S M DE TUCUMAN Cód…" at bounding box center [457, 117] width 280 height 102
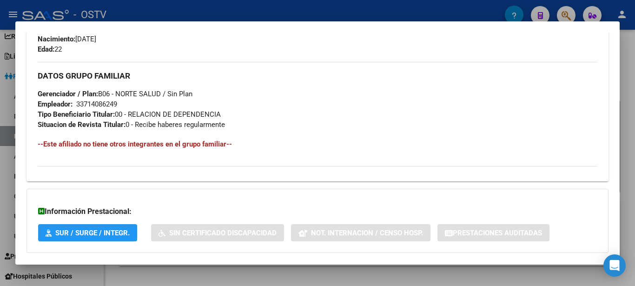
scroll to position [365, 0]
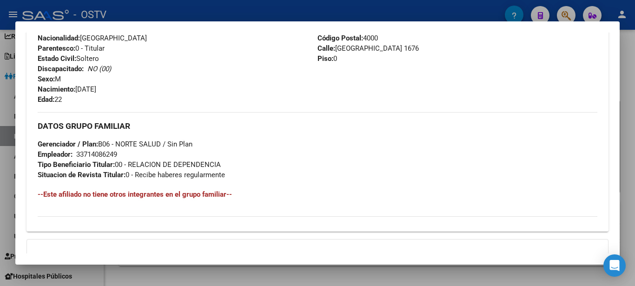
click at [95, 153] on div "33714086249" at bounding box center [96, 154] width 41 height 10
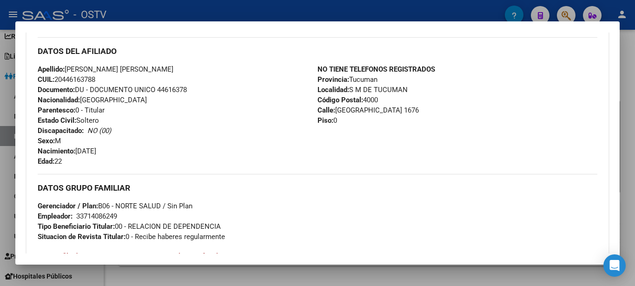
scroll to position [265, 0]
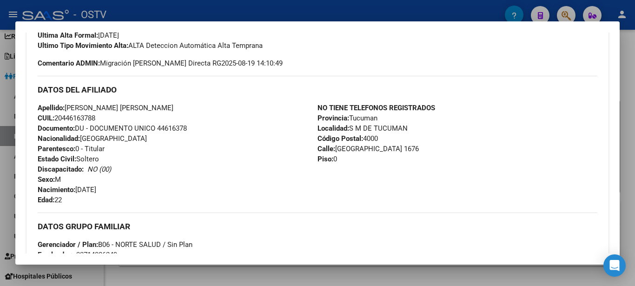
click at [79, 118] on span "CUIL: 20446163788" at bounding box center [67, 118] width 58 height 8
drag, startPoint x: 66, startPoint y: 106, endPoint x: 151, endPoint y: 107, distance: 84.6
click at [149, 106] on div "Apellido: [PERSON_NAME] [PERSON_NAME]: 20446163788 Documento: DU - DOCUMENTO UN…" at bounding box center [178, 154] width 280 height 102
click at [170, 127] on span "Documento: DU - DOCUMENTO UNICO 44616378" at bounding box center [112, 128] width 149 height 8
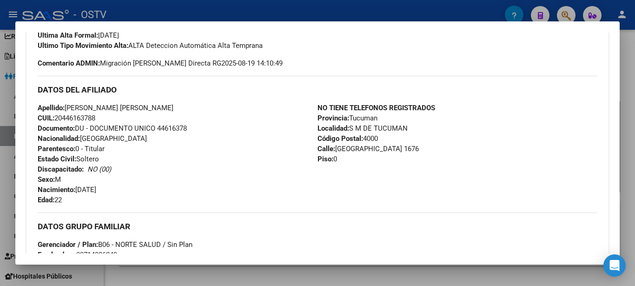
click at [170, 127] on span "Documento: DU - DOCUMENTO UNICO 44616378" at bounding box center [112, 128] width 149 height 8
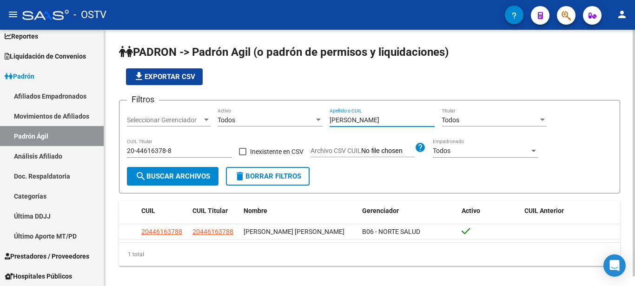
drag, startPoint x: 347, startPoint y: 120, endPoint x: 292, endPoint y: 118, distance: 54.4
click at [330, 118] on input "[PERSON_NAME]" at bounding box center [382, 120] width 105 height 8
type input "[PERSON_NAME]"
drag, startPoint x: 172, startPoint y: 148, endPoint x: 96, endPoint y: 154, distance: 76.0
click at [127, 154] on input "20-44616378-8" at bounding box center [179, 151] width 105 height 8
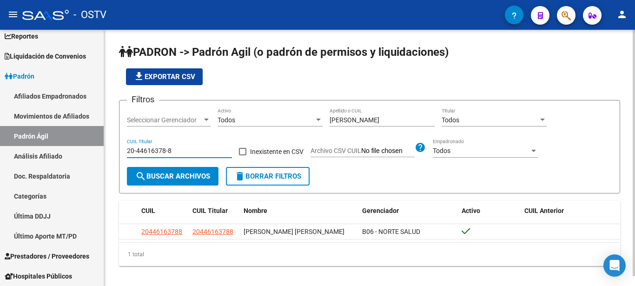
paste input "5124302-1"
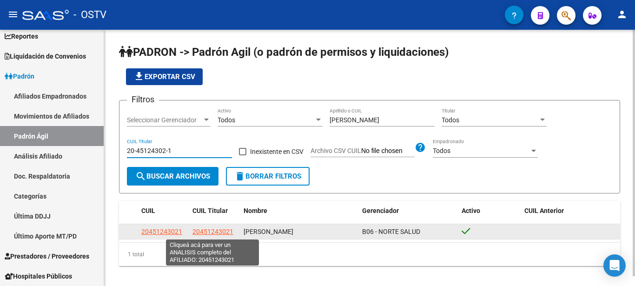
type input "20-45124302-1"
click at [229, 233] on span "20451243021" at bounding box center [212, 231] width 41 height 7
type textarea "20451243021"
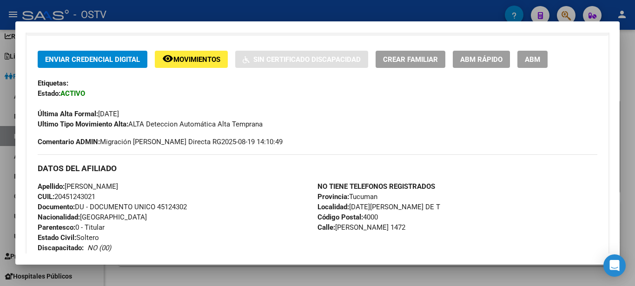
scroll to position [201, 0]
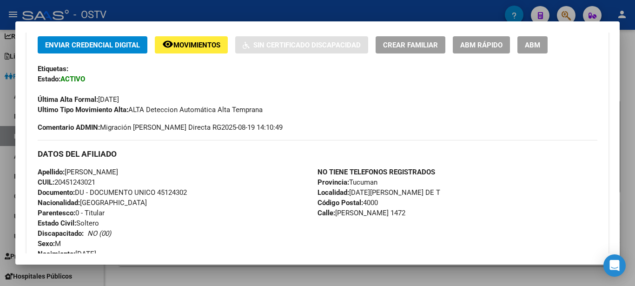
drag, startPoint x: 332, startPoint y: 217, endPoint x: 419, endPoint y: 217, distance: 86.9
click at [419, 217] on div "NO TIENE TELEFONOS REGISTRADOS Provincia: Tucuman Localidad: [DATE][GEOGRAPHIC_…" at bounding box center [457, 218] width 280 height 102
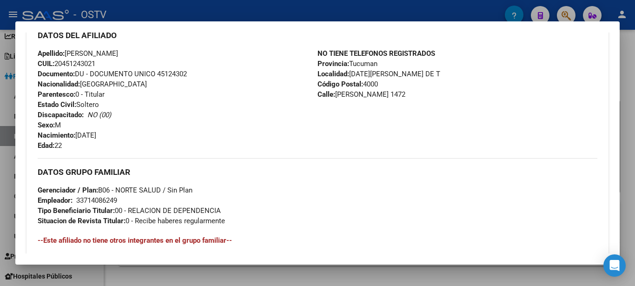
scroll to position [351, 0]
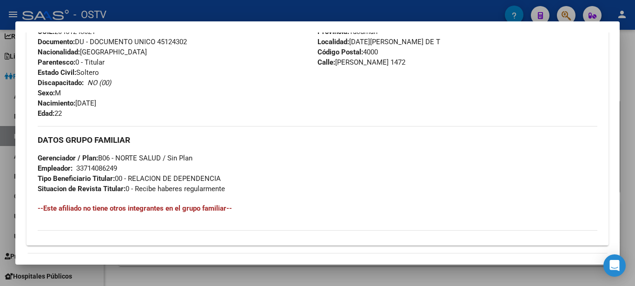
click at [106, 170] on div "33714086249" at bounding box center [96, 168] width 41 height 10
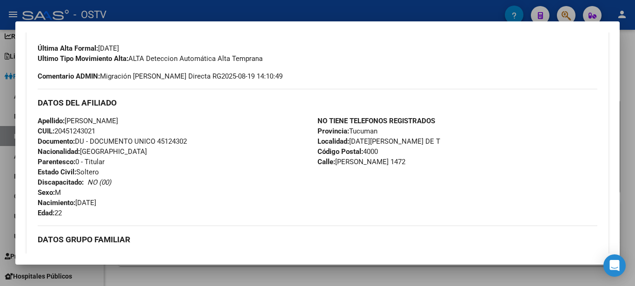
scroll to position [251, 0]
click at [76, 134] on span "CUIL: 20451243021" at bounding box center [67, 132] width 58 height 8
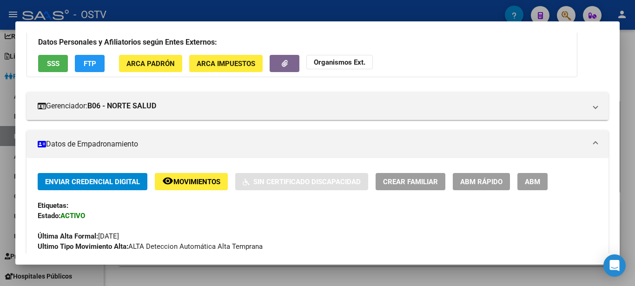
scroll to position [0, 0]
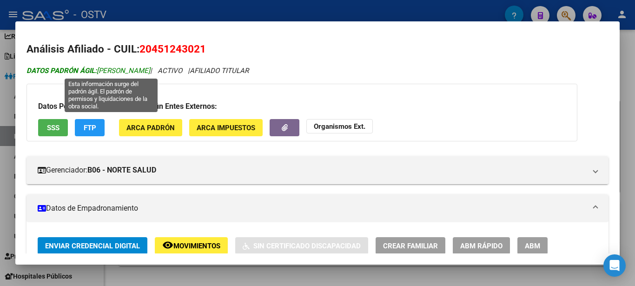
drag, startPoint x: 101, startPoint y: 70, endPoint x: 131, endPoint y: 69, distance: 29.8
click at [131, 69] on span "DATOS PADRÓN ÁGIL: [PERSON_NAME]" at bounding box center [88, 70] width 124 height 8
drag, startPoint x: 97, startPoint y: 71, endPoint x: 195, endPoint y: 73, distance: 98.1
click at [150, 73] on span "DATOS PADRÓN ÁGIL: [PERSON_NAME]" at bounding box center [88, 70] width 124 height 8
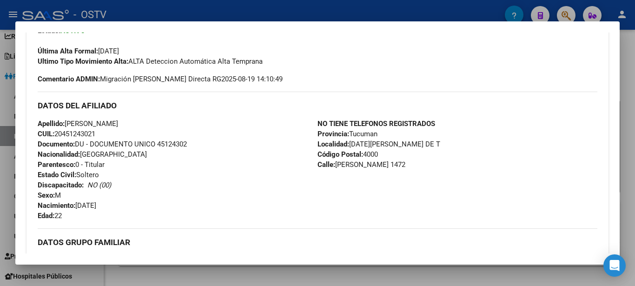
scroll to position [251, 0]
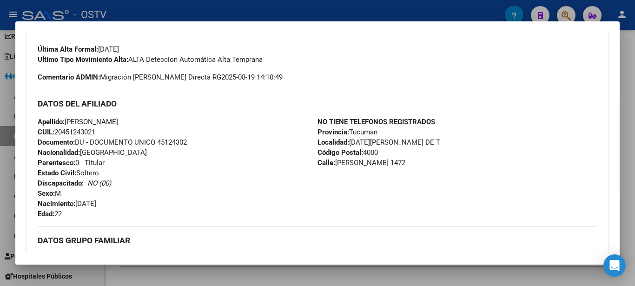
click at [169, 143] on span "Documento: DU - DOCUMENTO UNICO 45124302" at bounding box center [112, 142] width 149 height 8
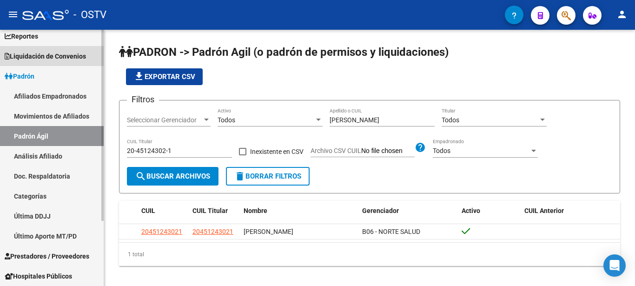
click at [33, 54] on span "Liquidación de Convenios" at bounding box center [45, 56] width 81 height 10
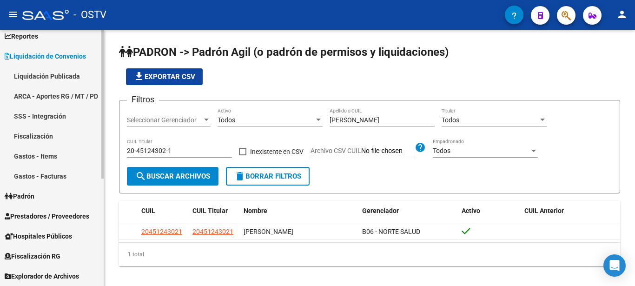
click at [33, 54] on span "Liquidación de Convenios" at bounding box center [45, 56] width 81 height 10
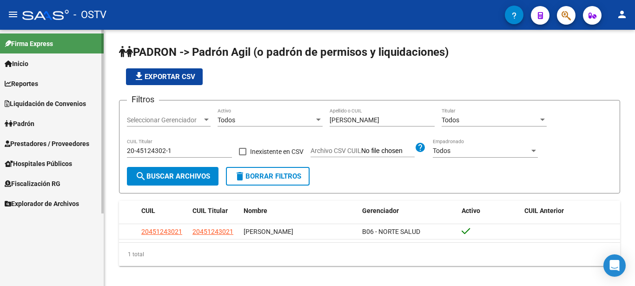
scroll to position [0, 0]
click at [36, 99] on span "Liquidación de Convenios" at bounding box center [45, 104] width 81 height 10
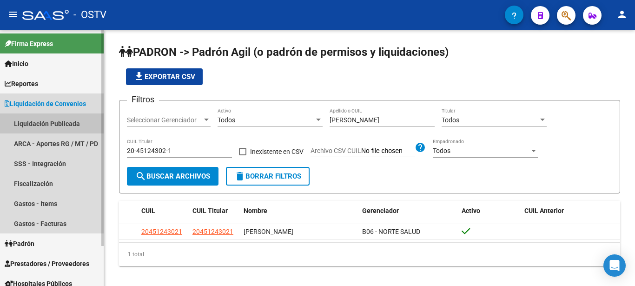
click at [38, 123] on link "Liquidación Publicada" at bounding box center [52, 123] width 104 height 20
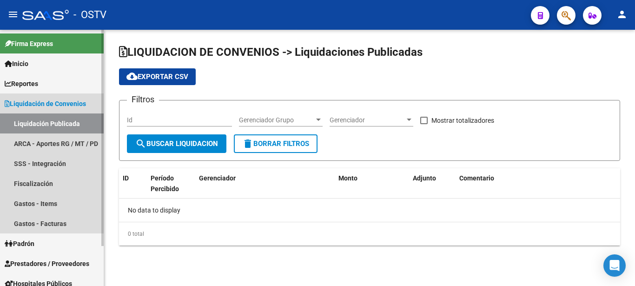
click at [38, 123] on link "Liquidación Publicada" at bounding box center [52, 123] width 104 height 20
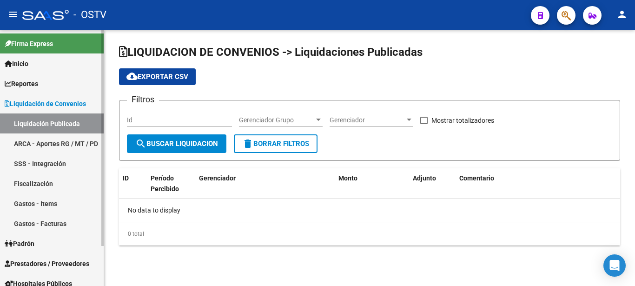
checkbox input "true"
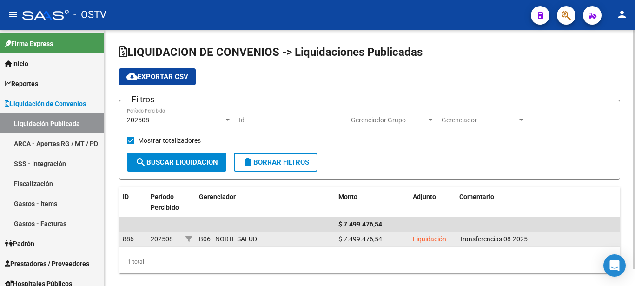
click at [439, 242] on link "Liquidación" at bounding box center [429, 238] width 33 height 7
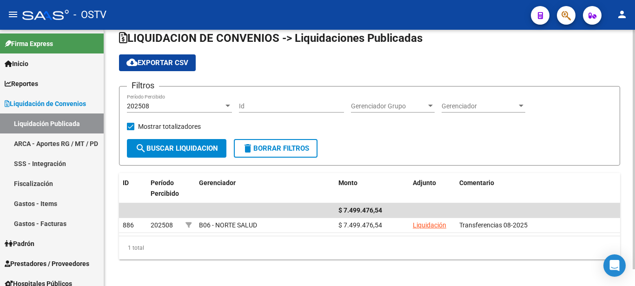
scroll to position [18, 0]
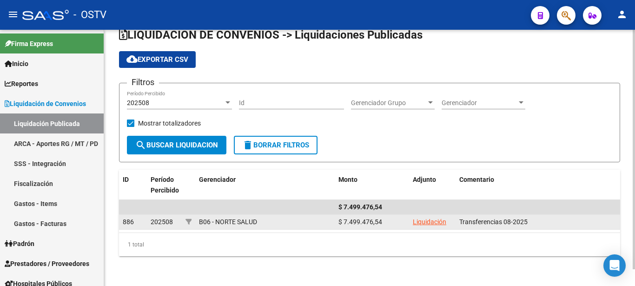
click at [439, 244] on div "ID Período Percibido Gerenciador Monto Adjunto Comentario $ 7.499.476,54 886 20…" at bounding box center [369, 213] width 501 height 86
click at [428, 224] on link "Liquidación" at bounding box center [429, 221] width 33 height 7
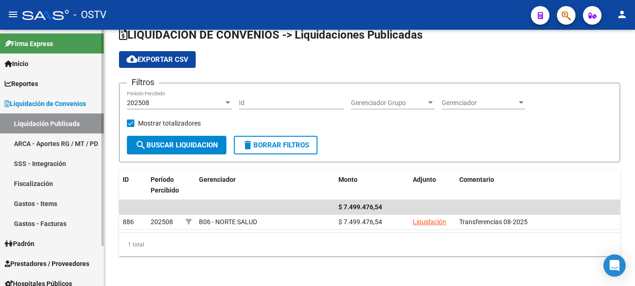
scroll to position [47, 0]
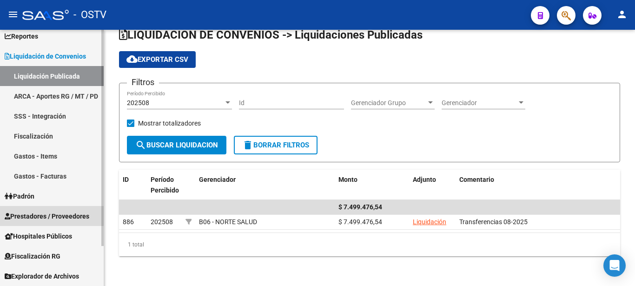
click at [51, 215] on span "Prestadores / Proveedores" at bounding box center [47, 216] width 85 height 10
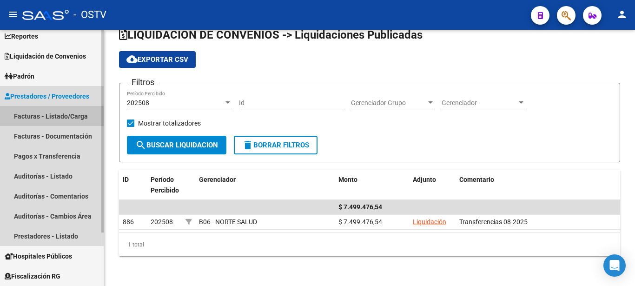
click at [43, 113] on link "Facturas - Listado/Carga" at bounding box center [52, 116] width 104 height 20
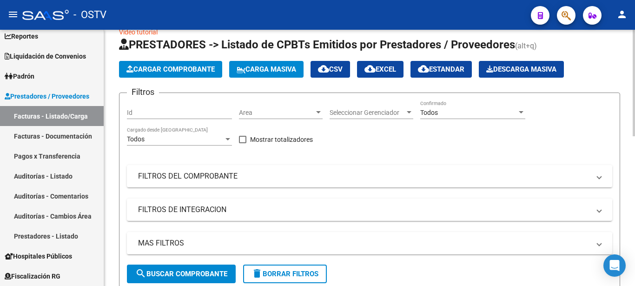
click at [205, 62] on button "Cargar Comprobante" at bounding box center [170, 69] width 103 height 17
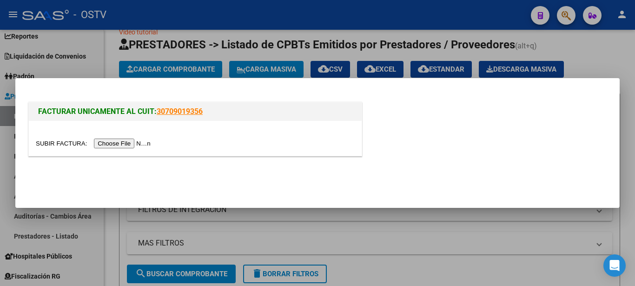
click at [61, 143] on input "file" at bounding box center [95, 144] width 118 height 10
click at [65, 140] on input "file" at bounding box center [95, 144] width 118 height 10
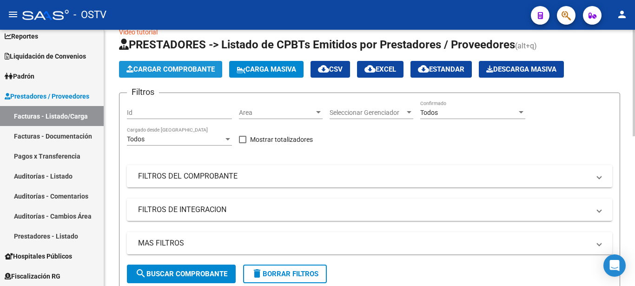
click at [185, 70] on span "Cargar Comprobante" at bounding box center [170, 69] width 88 height 8
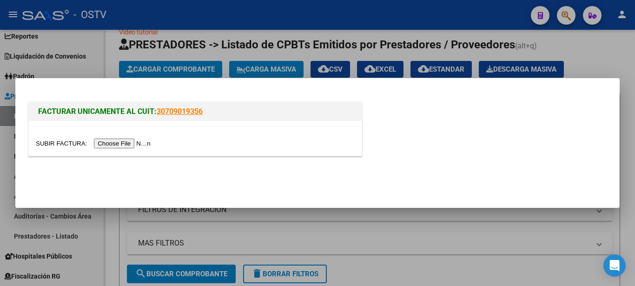
click at [58, 143] on input "file" at bounding box center [95, 144] width 118 height 10
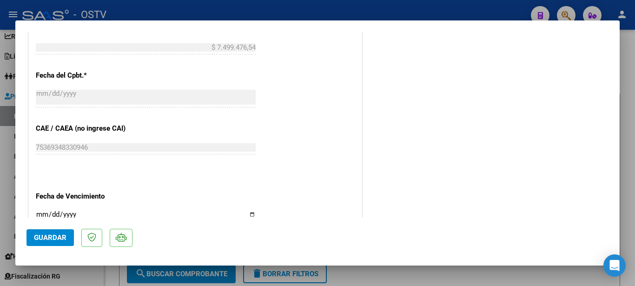
scroll to position [452, 0]
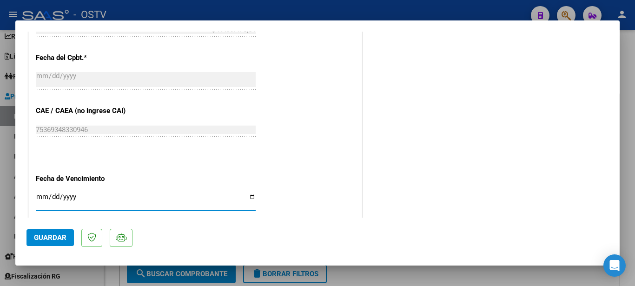
click at [244, 193] on input "Ingresar la fecha" at bounding box center [146, 200] width 220 height 15
type input "2025-09-18"
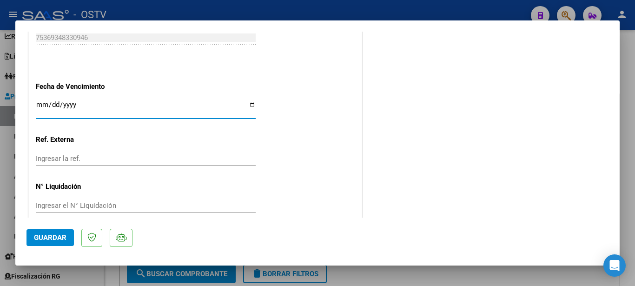
scroll to position [545, 0]
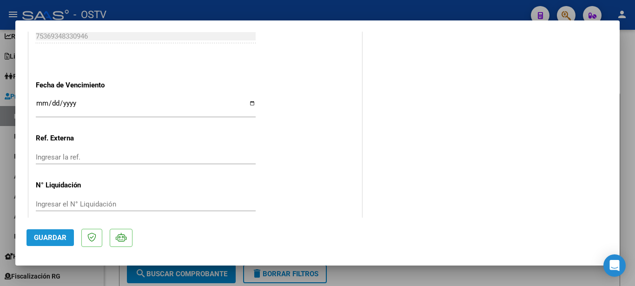
click at [52, 235] on span "Guardar" at bounding box center [50, 237] width 33 height 8
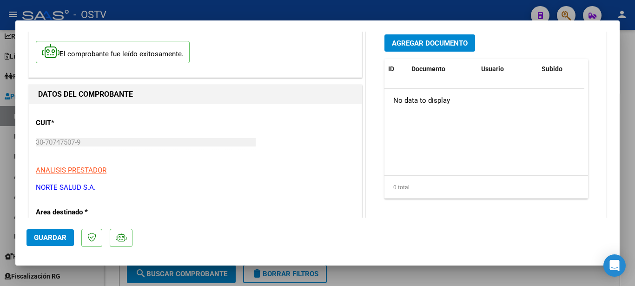
scroll to position [0, 0]
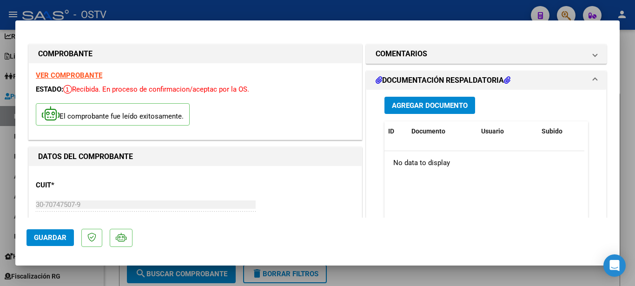
click at [65, 74] on strong "VER COMPROBANTE" at bounding box center [69, 75] width 66 height 8
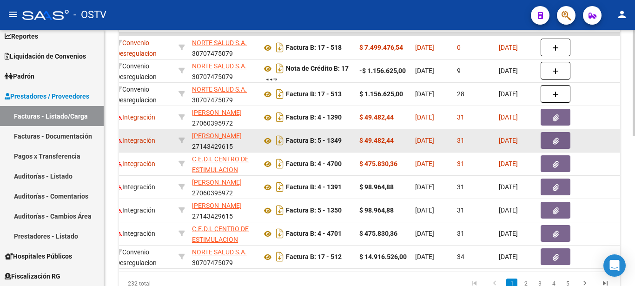
scroll to position [266, 0]
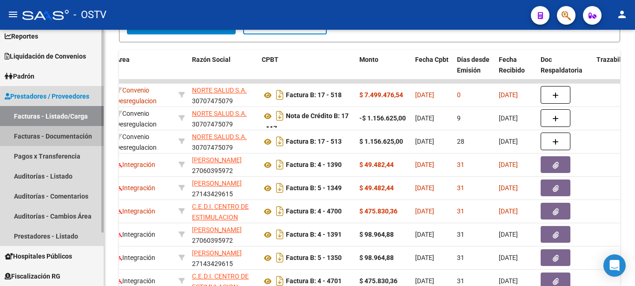
click at [72, 141] on link "Facturas - Documentación" at bounding box center [52, 136] width 104 height 20
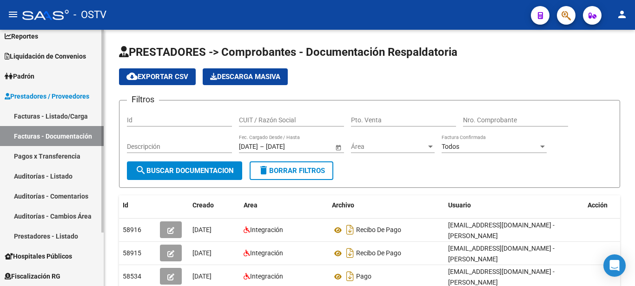
click at [64, 157] on link "Pagos x Transferencia" at bounding box center [52, 156] width 104 height 20
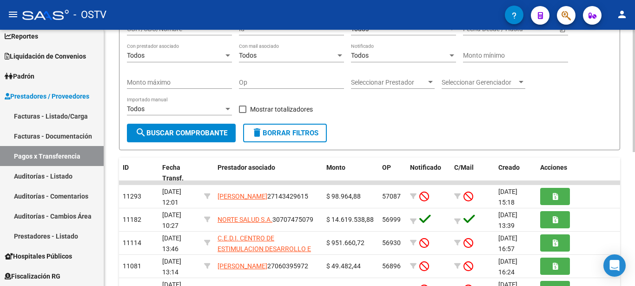
scroll to position [95, 0]
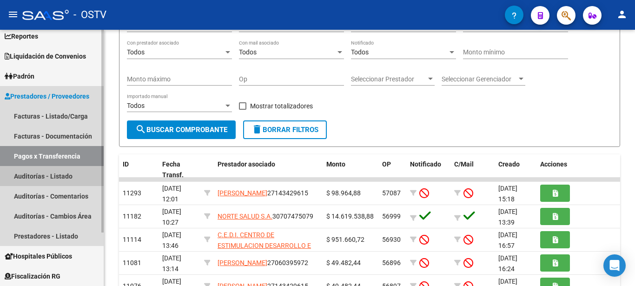
click at [53, 174] on link "Auditorías - Listado" at bounding box center [52, 176] width 104 height 20
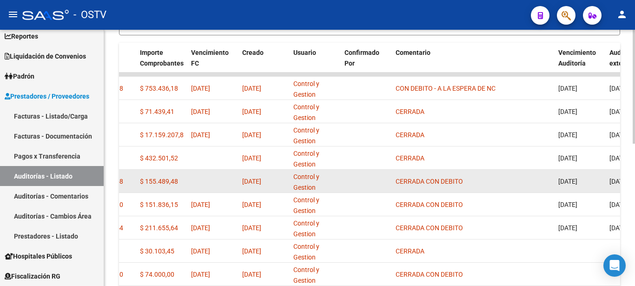
scroll to position [225, 0]
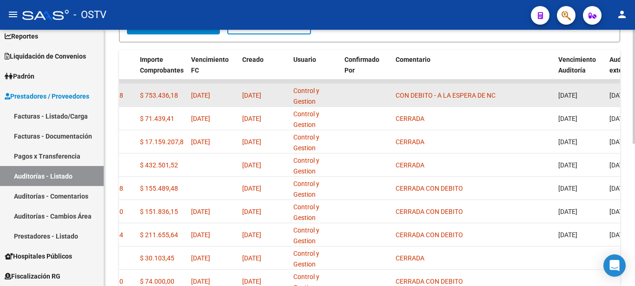
click at [178, 98] on div "$ 753.436,18" at bounding box center [162, 95] width 44 height 11
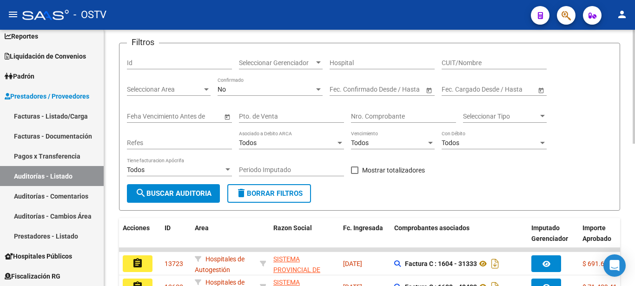
scroll to position [95, 0]
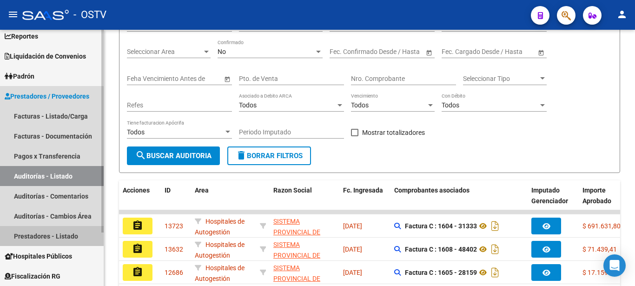
click at [40, 236] on link "Prestadores - Listado" at bounding box center [52, 236] width 104 height 20
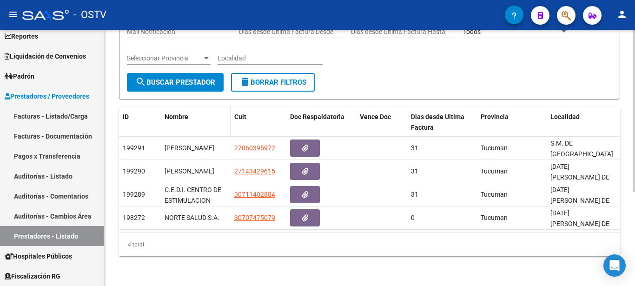
scroll to position [148, 0]
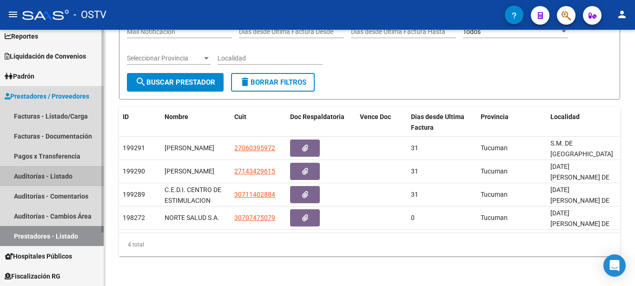
click at [54, 177] on link "Auditorías - Listado" at bounding box center [52, 176] width 104 height 20
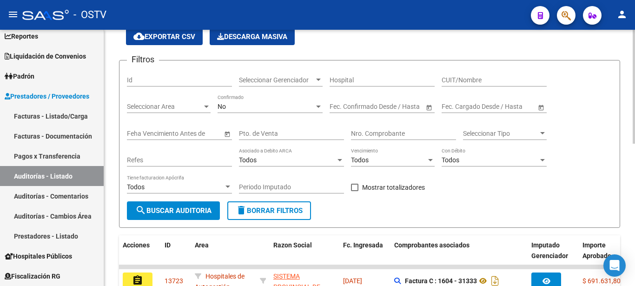
scroll to position [47, 0]
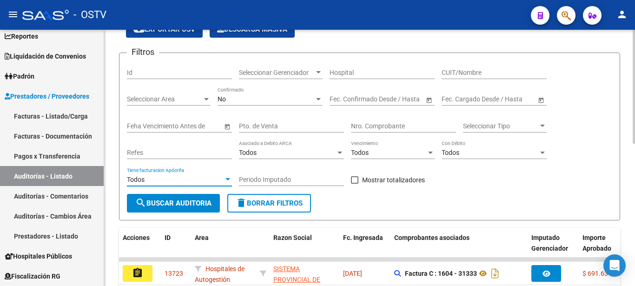
click at [224, 179] on div at bounding box center [228, 179] width 8 height 7
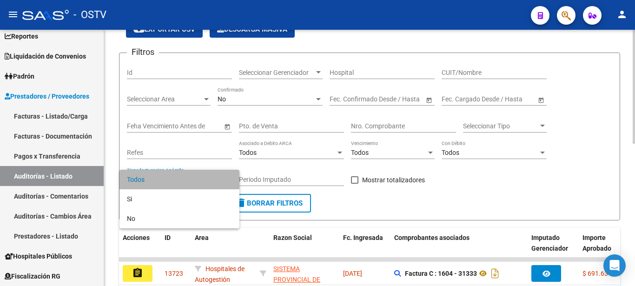
click at [224, 179] on span "Todos" at bounding box center [179, 180] width 105 height 20
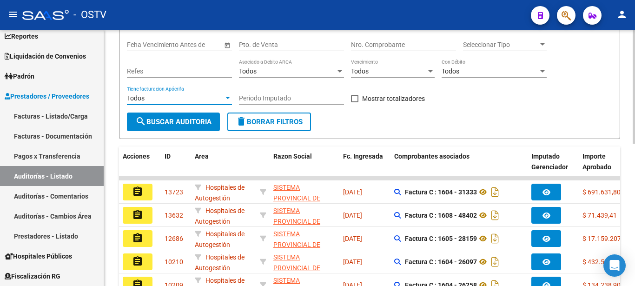
scroll to position [142, 0]
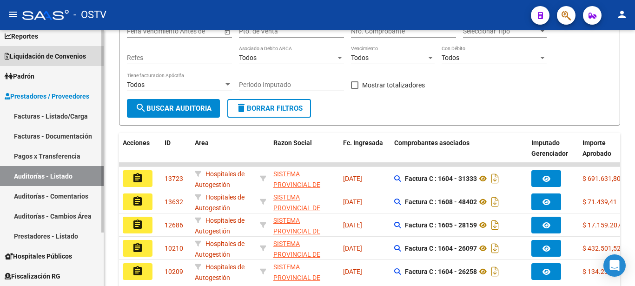
click at [49, 54] on span "Liquidación de Convenios" at bounding box center [45, 56] width 81 height 10
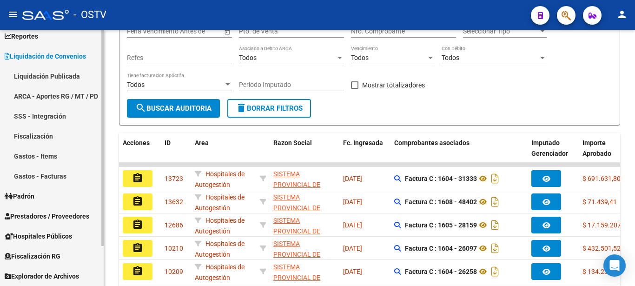
click at [53, 74] on link "Liquidación Publicada" at bounding box center [52, 76] width 104 height 20
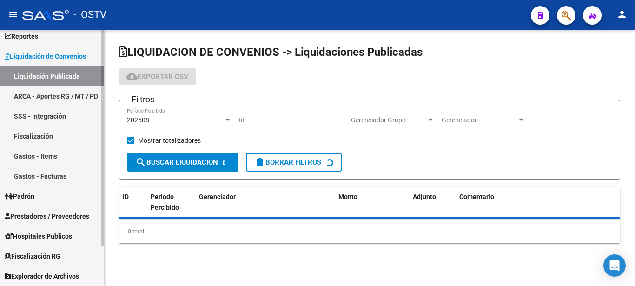
checkbox input "true"
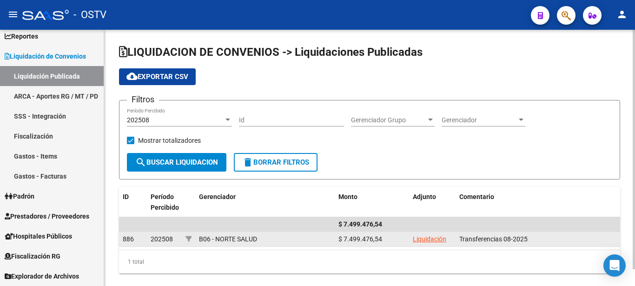
click at [440, 238] on link "Liquidación" at bounding box center [429, 238] width 33 height 7
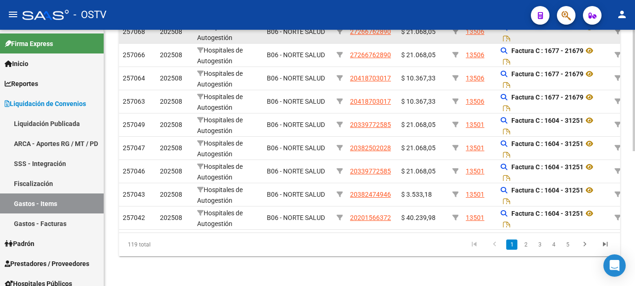
scroll to position [284, 0]
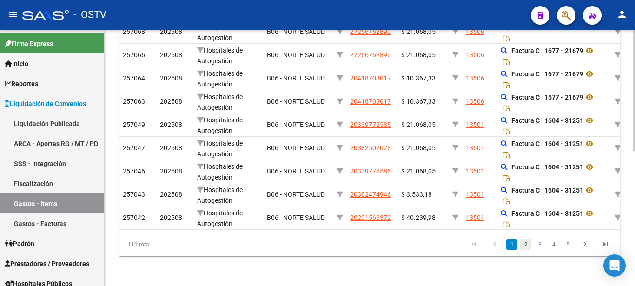
click at [525, 243] on link "2" at bounding box center [525, 244] width 11 height 10
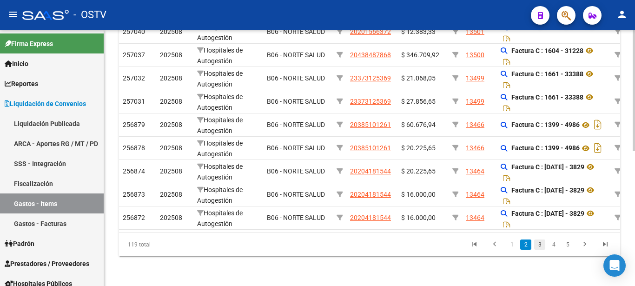
click at [538, 247] on link "3" at bounding box center [539, 244] width 11 height 10
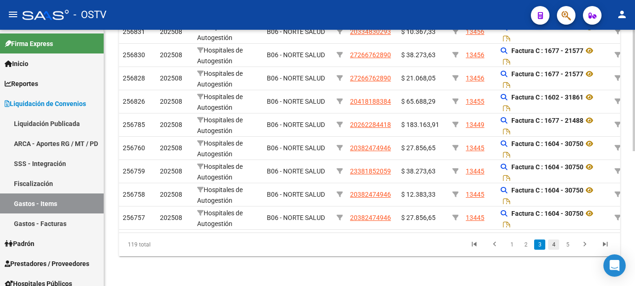
click at [553, 247] on link "4" at bounding box center [553, 244] width 11 height 10
click at [568, 245] on link "6" at bounding box center [567, 244] width 11 height 10
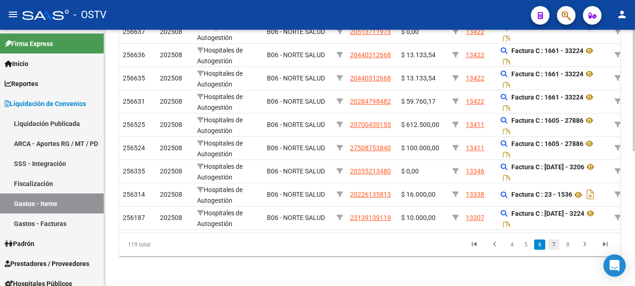
click at [558, 244] on link "7" at bounding box center [553, 244] width 11 height 10
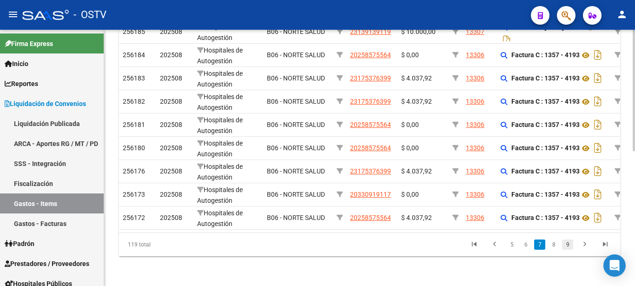
click at [569, 243] on link "9" at bounding box center [567, 244] width 11 height 10
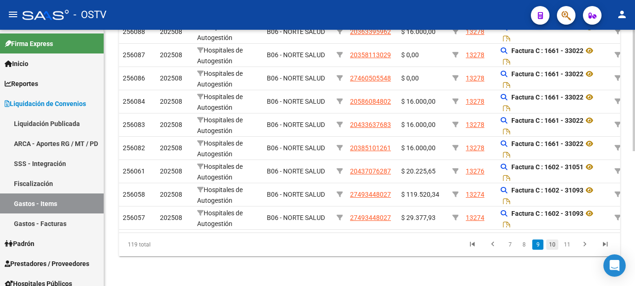
click at [556, 244] on link "10" at bounding box center [552, 244] width 12 height 10
click at [558, 244] on link "11" at bounding box center [552, 244] width 12 height 10
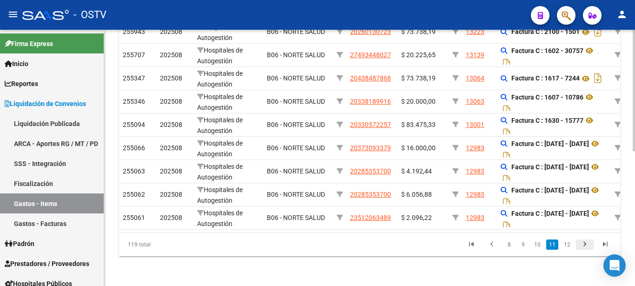
click at [581, 243] on icon "go to next page" at bounding box center [585, 245] width 12 height 11
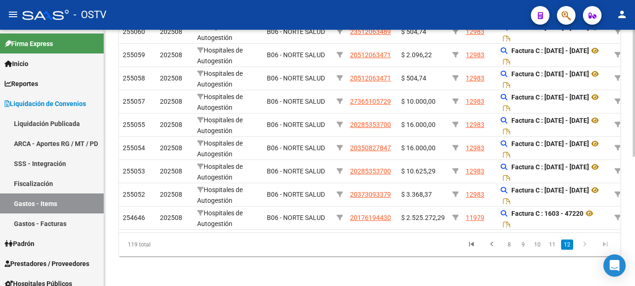
scroll to position [261, 0]
click at [581, 243] on icon "go to next page" at bounding box center [585, 245] width 12 height 11
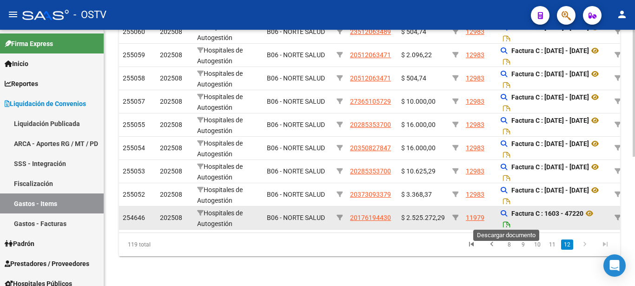
click at [507, 219] on icon "Descargar documento" at bounding box center [507, 226] width 12 height 15
